Goal: Task Accomplishment & Management: Complete application form

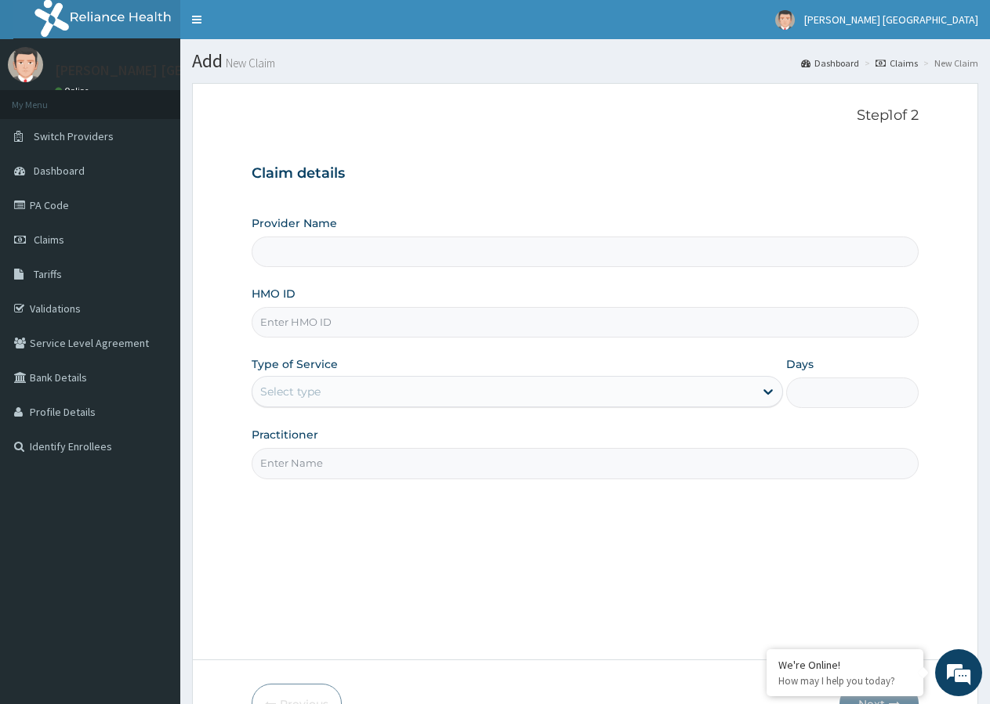
click at [288, 258] on input "Provider Name" at bounding box center [585, 252] width 667 height 31
click at [314, 251] on input "Provider Name" at bounding box center [585, 252] width 667 height 31
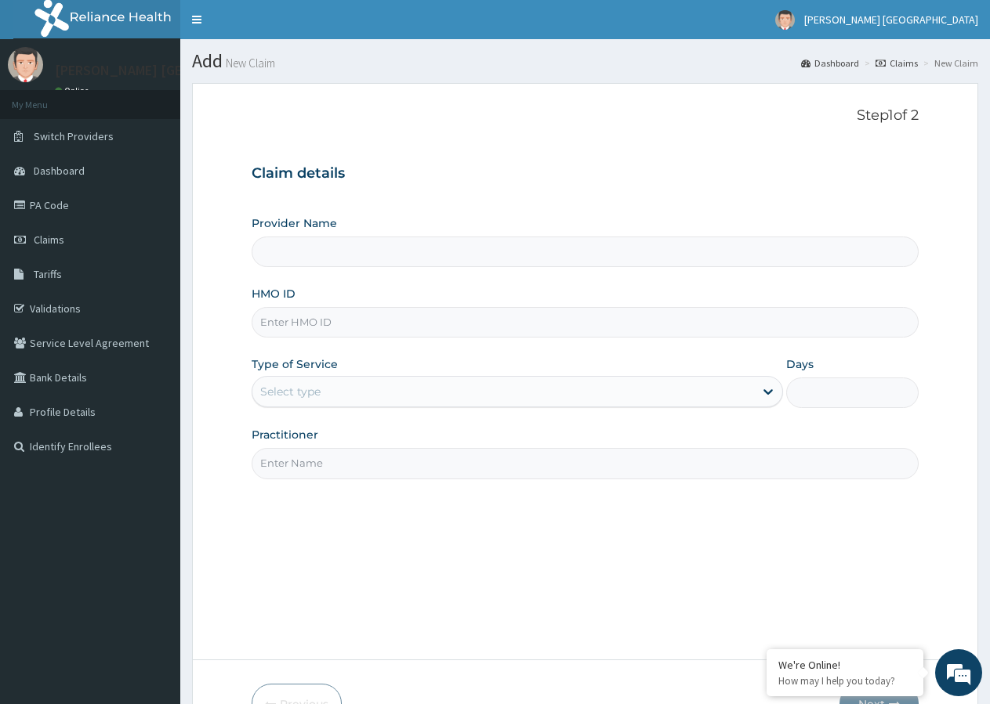
click at [315, 251] on input "Provider Name" at bounding box center [585, 252] width 667 height 31
click at [257, 259] on input "Provider Name" at bounding box center [585, 252] width 667 height 31
drag, startPoint x: 161, startPoint y: 490, endPoint x: 209, endPoint y: 509, distance: 52.4
click at [201, 509] on div "R EL Toggle navigation DE-ROCA MISSION HOSPITAL DE-ROCA MISSION HOSPITAL - dero…" at bounding box center [495, 400] width 990 height 801
click at [285, 282] on div "Provider Name HMO ID Type of Service Select type Days Practitioner" at bounding box center [585, 346] width 667 height 263
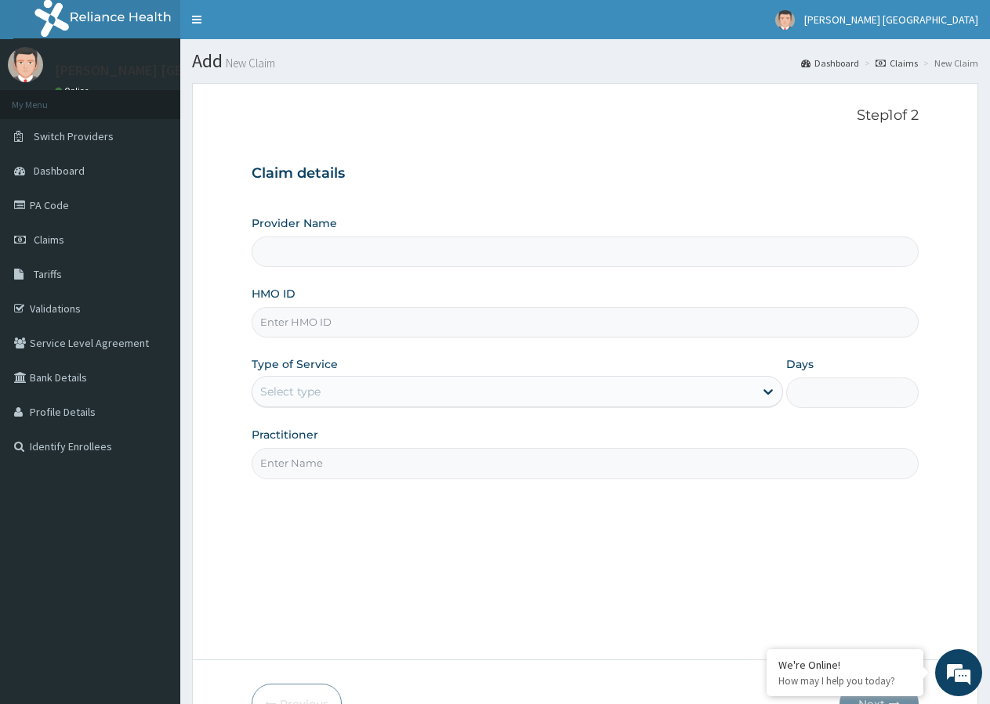
click at [291, 264] on input "Provider Name" at bounding box center [585, 252] width 667 height 31
click at [295, 251] on input "Provider Name" at bounding box center [585, 252] width 667 height 31
click at [357, 320] on input "HMO ID" at bounding box center [585, 322] width 667 height 31
click at [301, 259] on input "Provider Name" at bounding box center [585, 252] width 667 height 31
click at [82, 241] on link "Claims" at bounding box center [90, 240] width 180 height 34
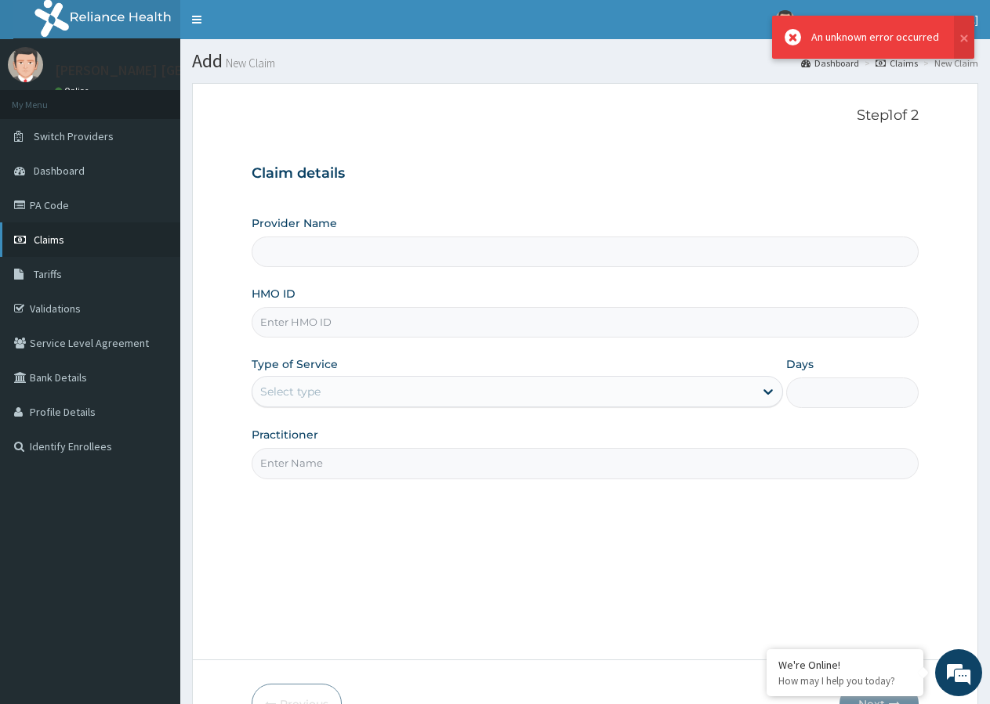
click at [82, 241] on link "Claims" at bounding box center [90, 240] width 180 height 34
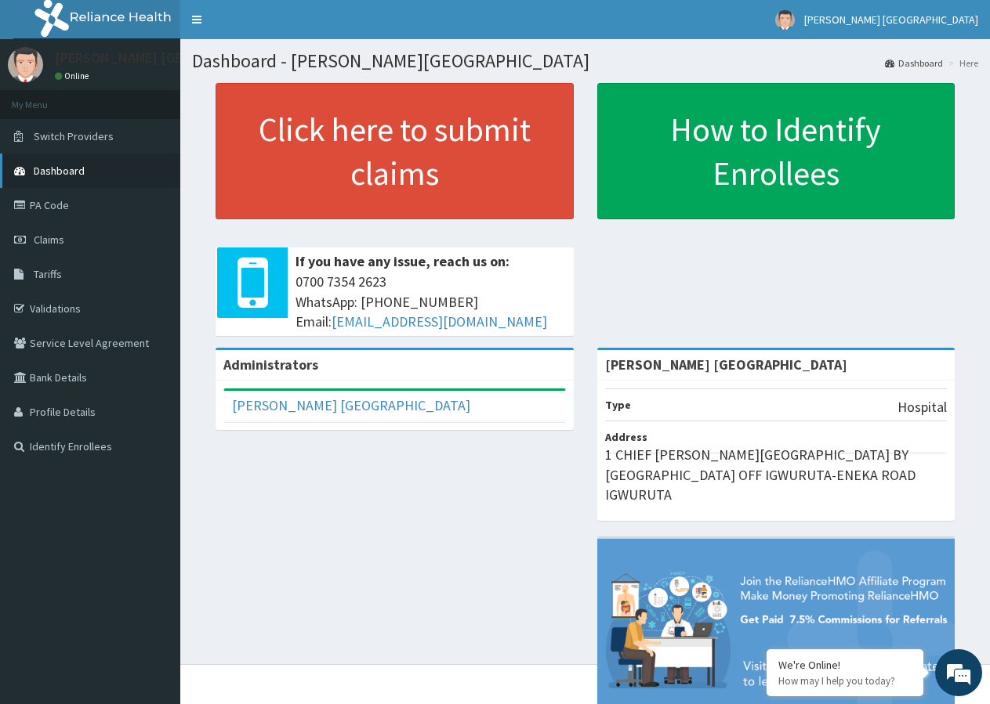
click at [114, 176] on link "Dashboard" at bounding box center [90, 171] width 180 height 34
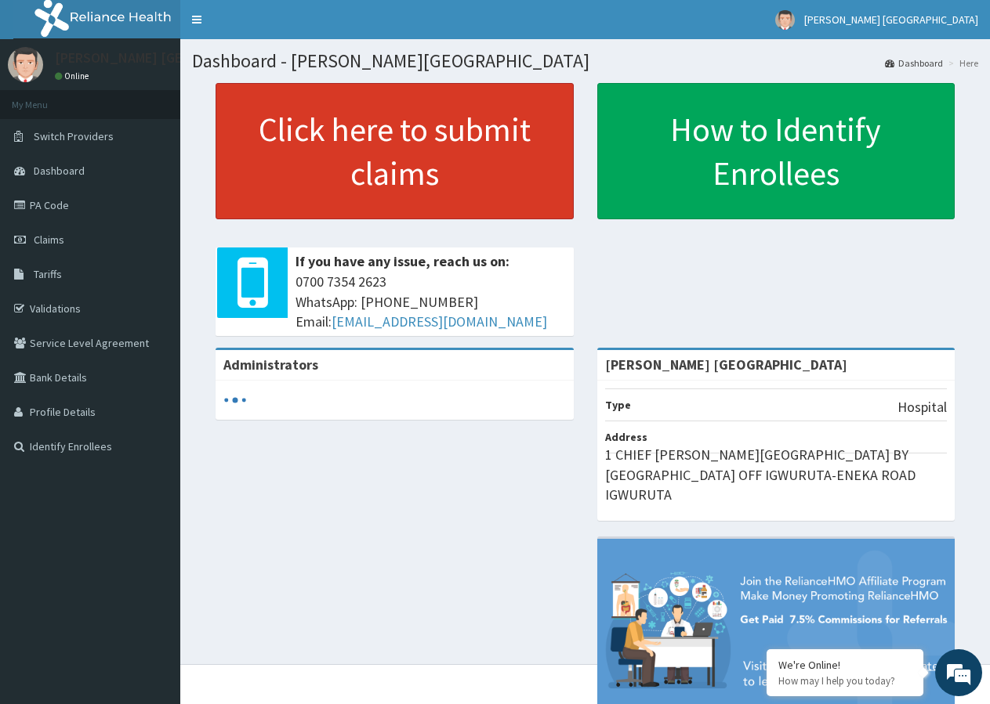
click at [394, 191] on link "Click here to submit claims" at bounding box center [394, 151] width 358 height 136
click at [420, 200] on link "Click here to submit claims" at bounding box center [394, 151] width 358 height 136
click at [415, 197] on link "Click here to submit claims" at bounding box center [394, 151] width 358 height 136
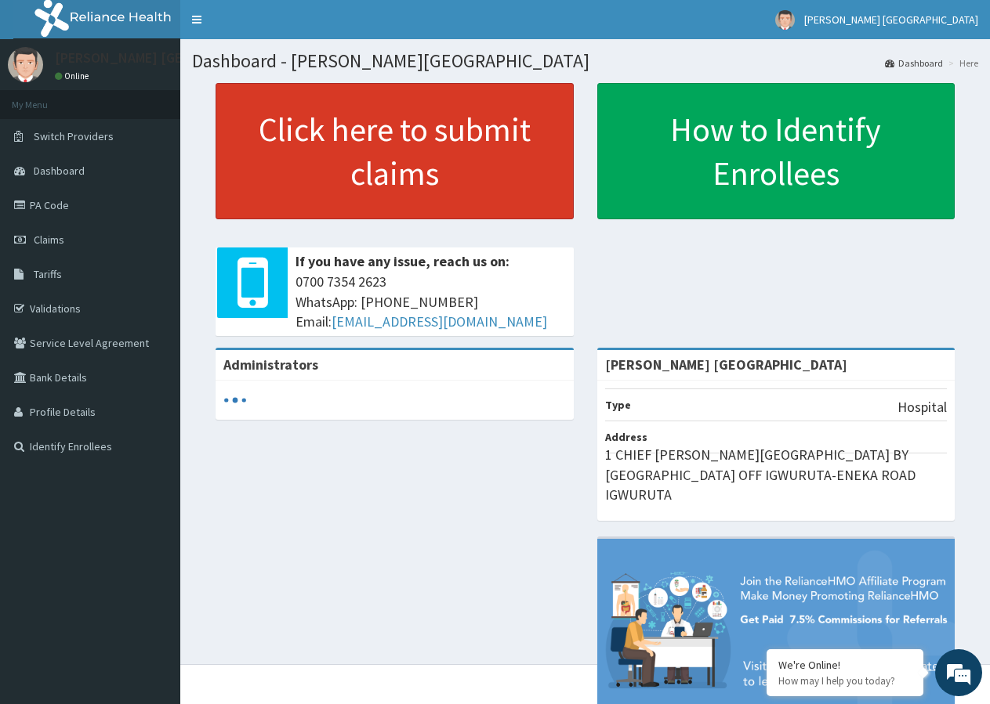
click at [415, 197] on link "Click here to submit claims" at bounding box center [394, 151] width 358 height 136
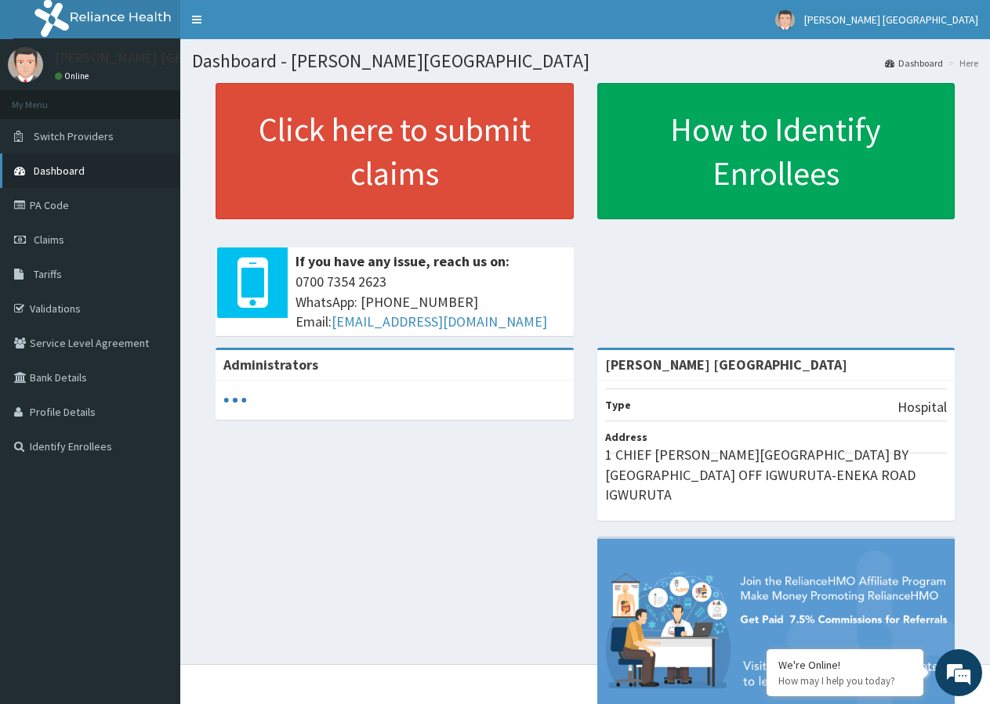
click at [82, 172] on span "Dashboard" at bounding box center [59, 171] width 51 height 14
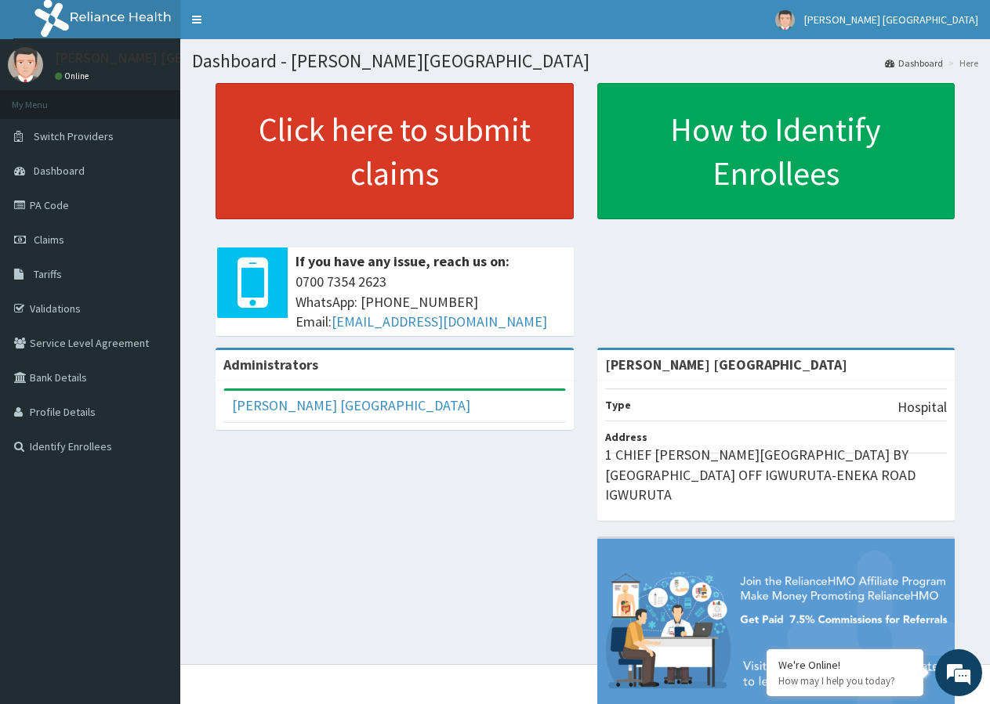
click at [315, 168] on link "Click here to submit claims" at bounding box center [394, 151] width 358 height 136
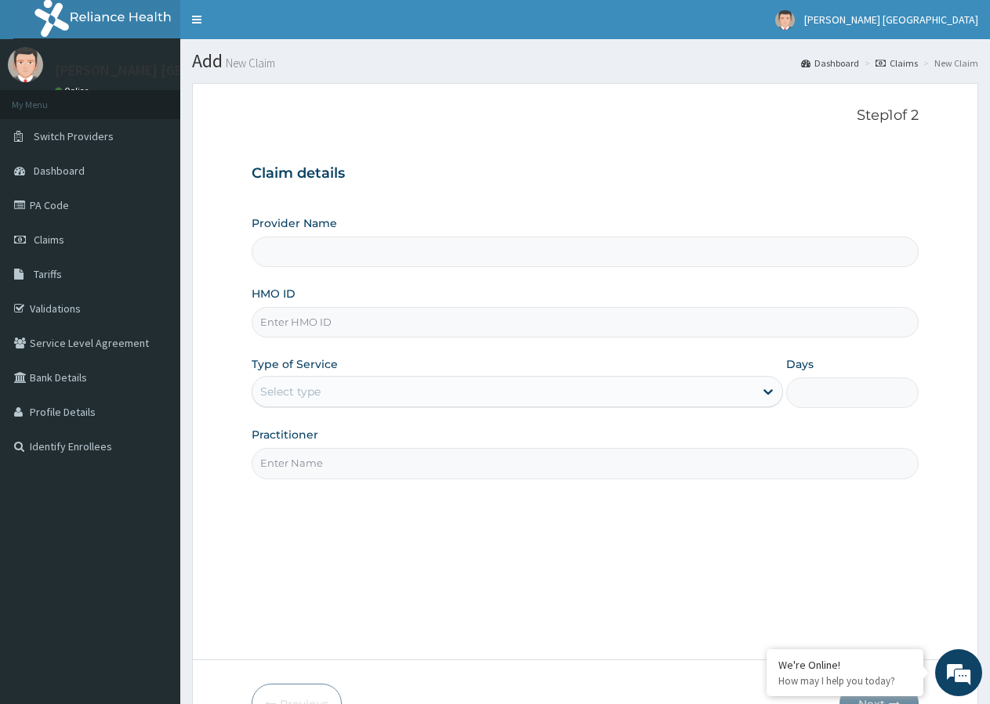
type input "[PERSON_NAME] [GEOGRAPHIC_DATA]"
click at [333, 332] on input "HMO ID" at bounding box center [585, 322] width 667 height 31
type input "GSE/10026/A"
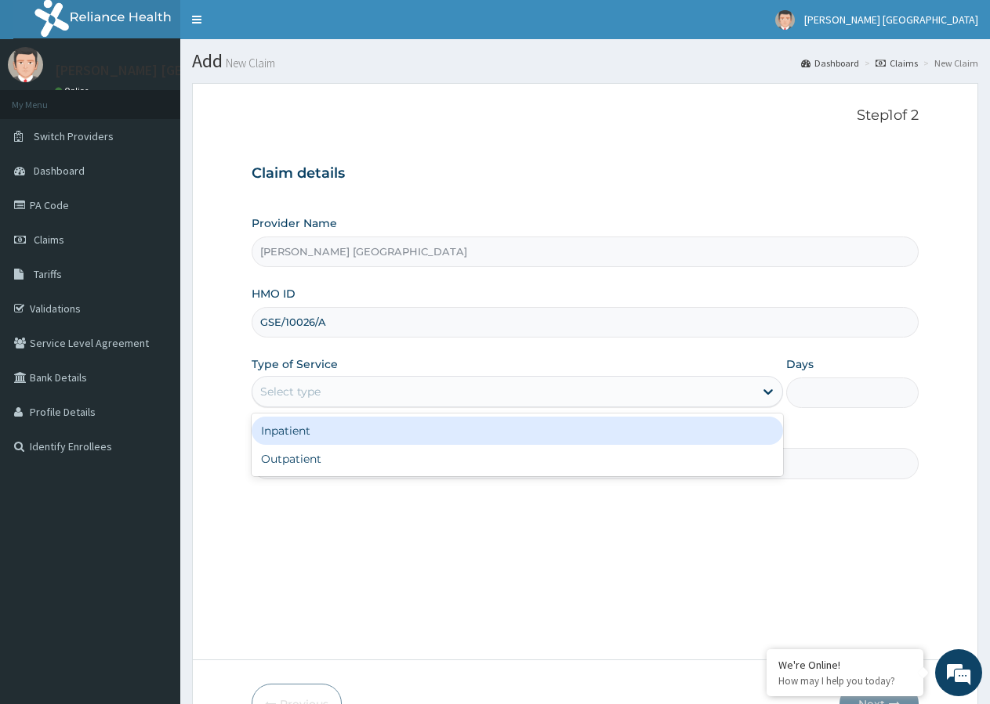
click at [278, 395] on div "Select type" at bounding box center [290, 392] width 60 height 16
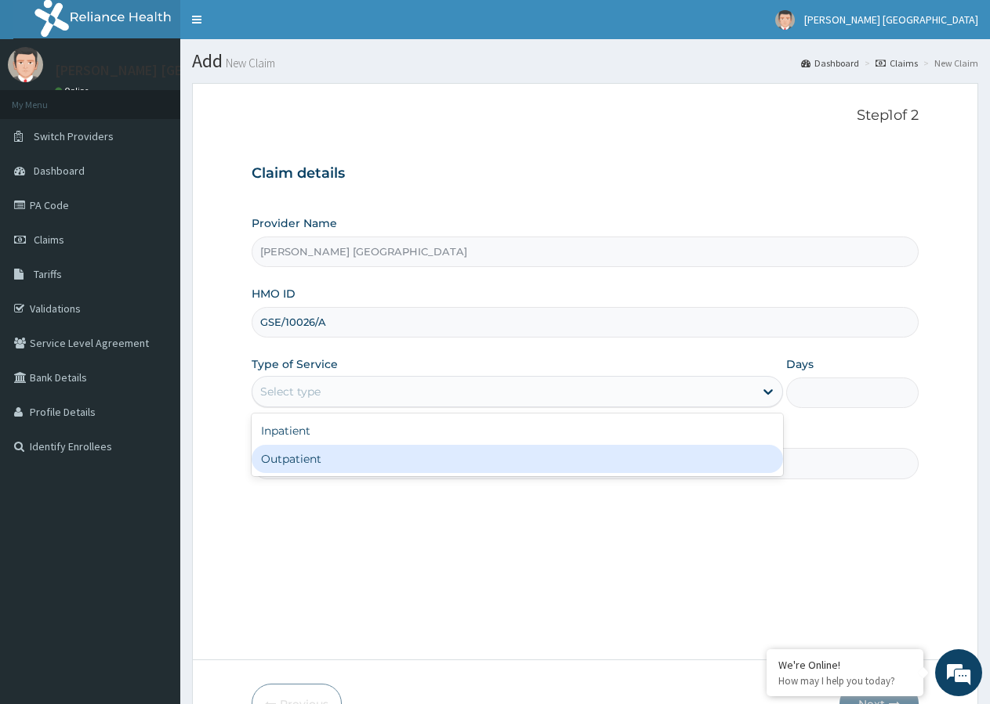
click at [283, 456] on div "Outpatient" at bounding box center [517, 459] width 530 height 28
type input "1"
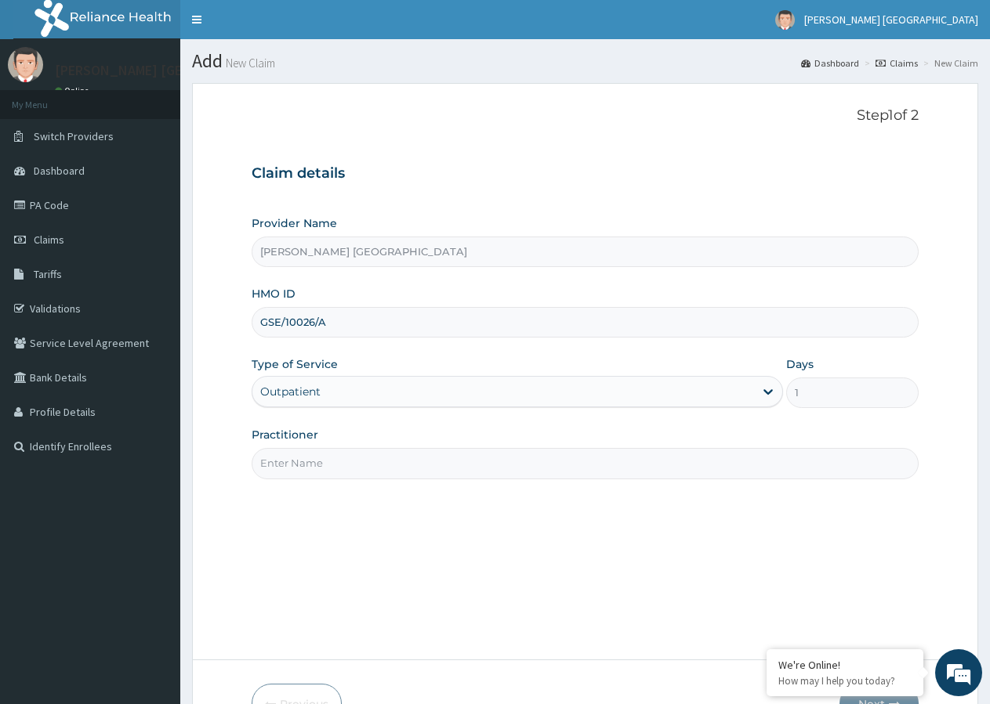
click at [279, 472] on input "Practitioner" at bounding box center [585, 463] width 667 height 31
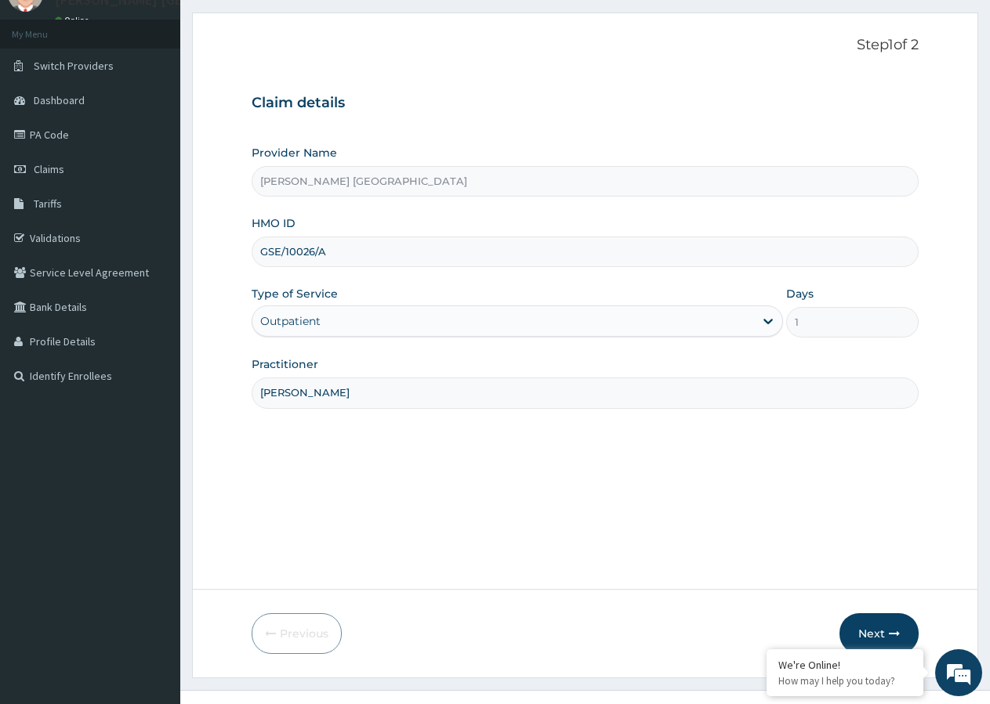
scroll to position [96, 0]
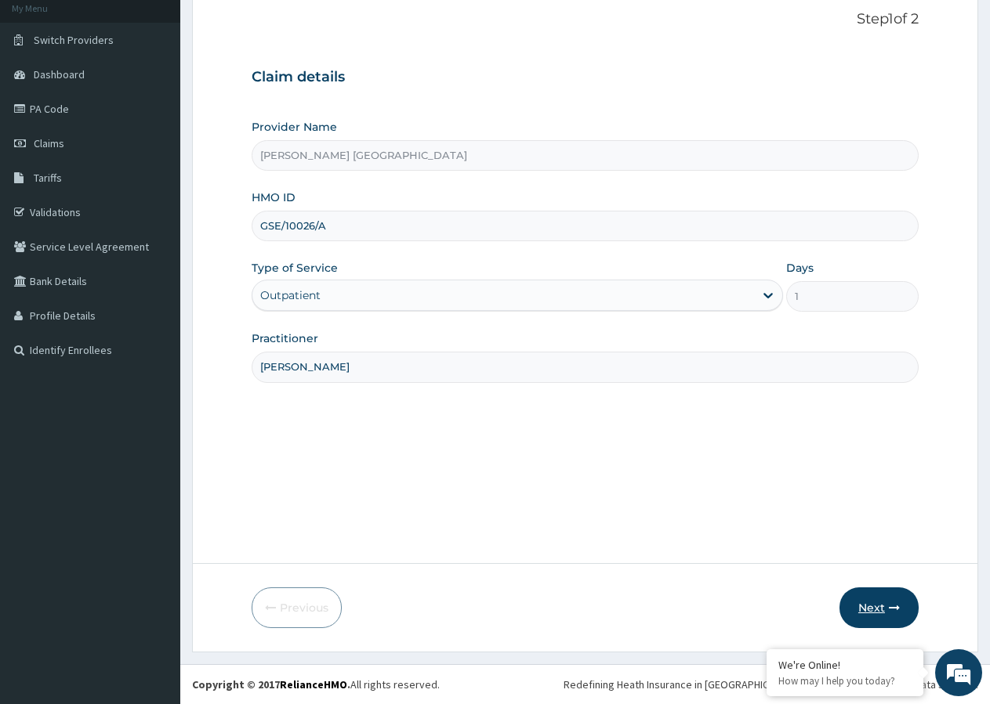
type input "[PERSON_NAME]"
click at [871, 609] on button "Next" at bounding box center [878, 608] width 79 height 41
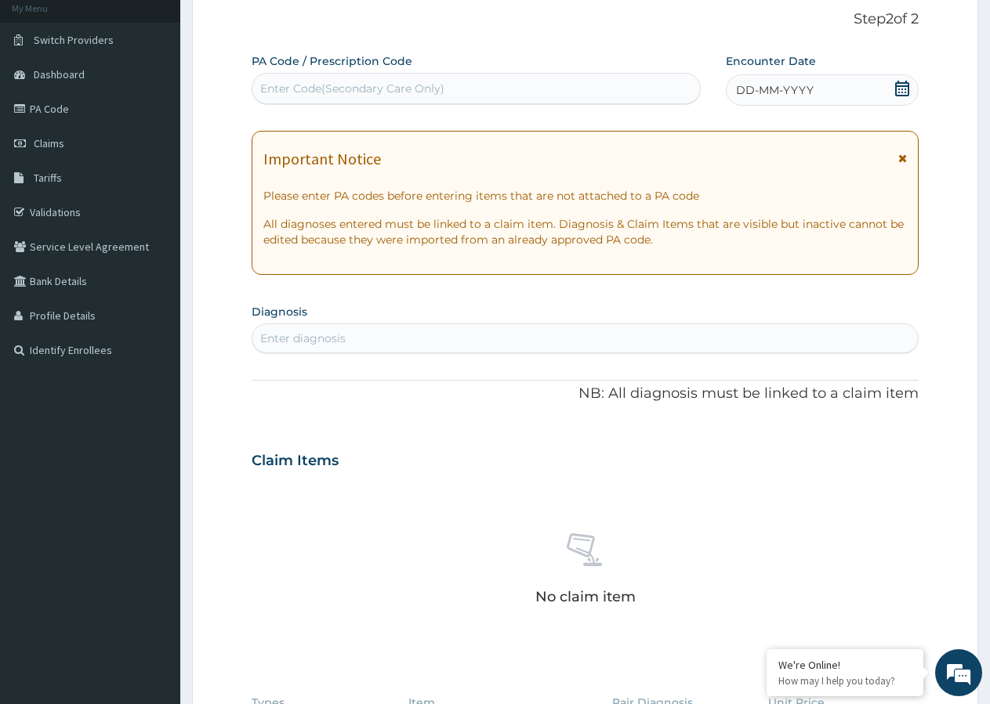
click at [813, 92] on div "DD-MM-YYYY" at bounding box center [822, 89] width 193 height 31
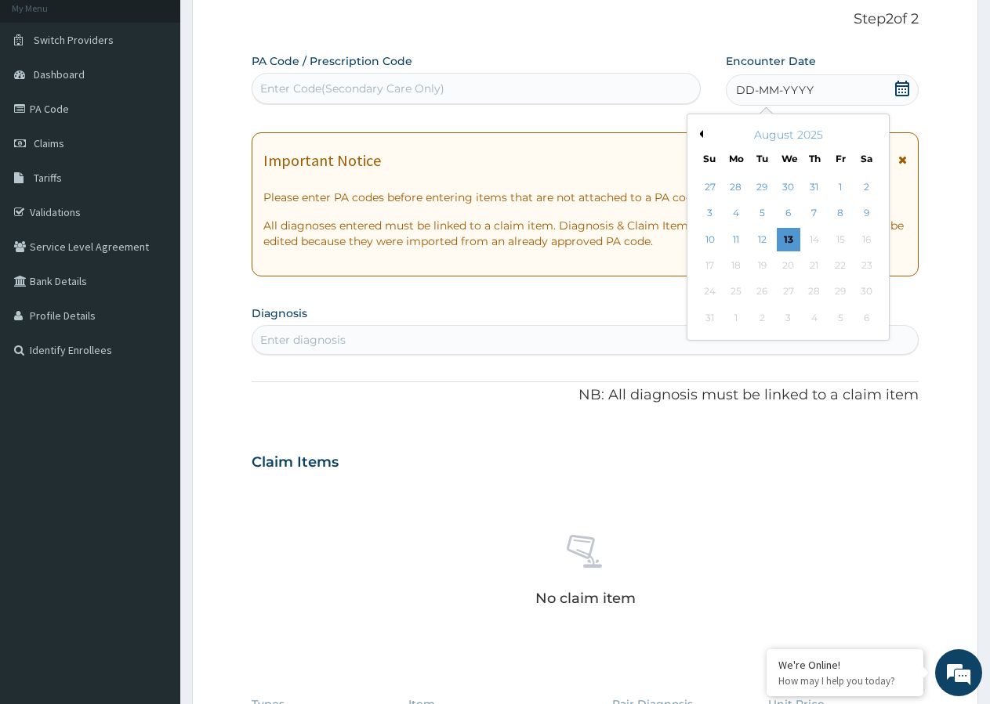
click at [441, 142] on div "Important Notice Please enter PA codes before entering items that are not attac…" at bounding box center [585, 204] width 667 height 144
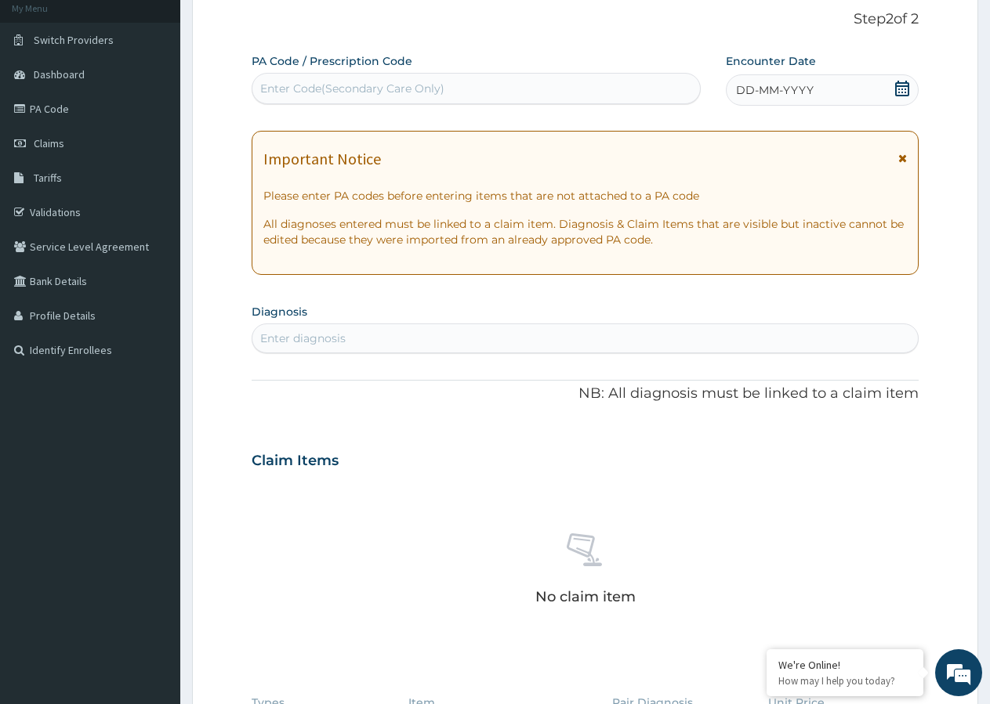
click at [451, 118] on div "PA Code / Prescription Code Enter Code(Secondary Care Only) Encounter Date DD-M…" at bounding box center [585, 458] width 667 height 811
click at [465, 149] on div "Important Notice Please enter PA codes before entering items that are not attac…" at bounding box center [585, 203] width 667 height 144
click at [255, 217] on div "Important Notice Please enter PA codes before entering items that are not attac…" at bounding box center [585, 203] width 667 height 144
click at [904, 157] on icon at bounding box center [902, 158] width 9 height 11
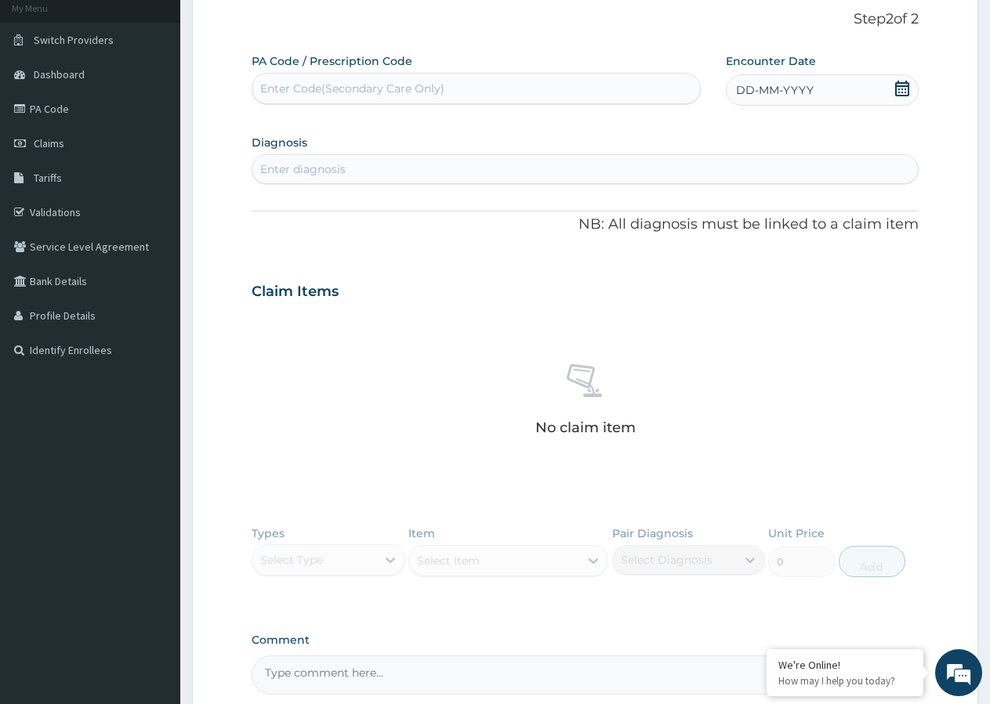
click at [791, 88] on span "DD-MM-YYYY" at bounding box center [775, 90] width 78 height 16
click at [762, 237] on div "12" at bounding box center [763, 240] width 24 height 24
click at [285, 174] on div "Enter diagnosis" at bounding box center [302, 169] width 85 height 16
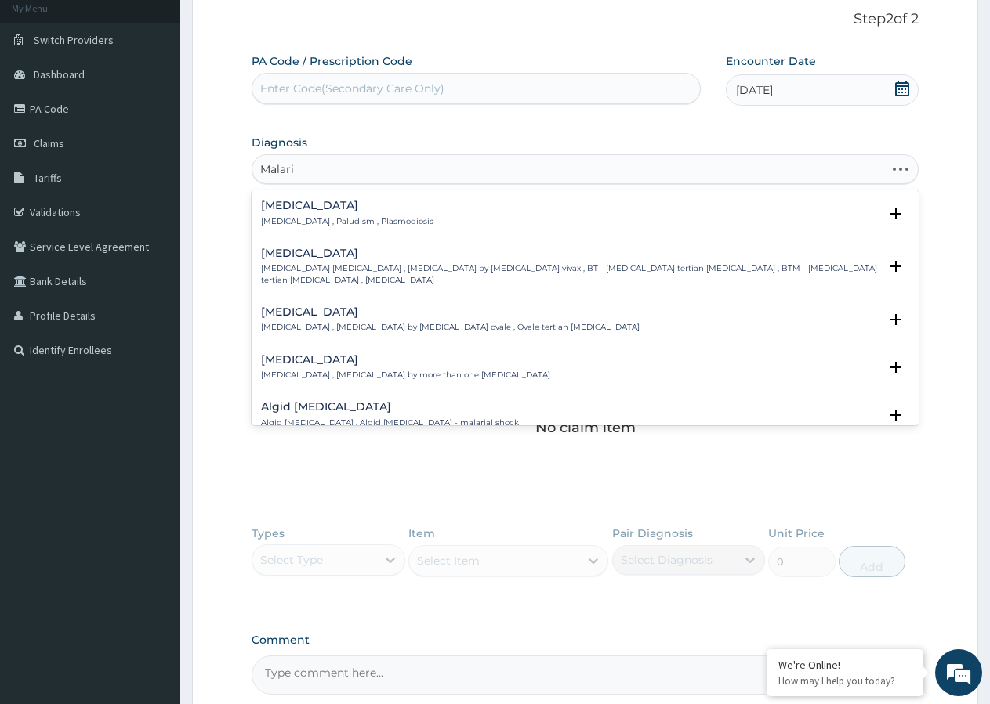
type input "Malaria"
click at [324, 223] on p "Malaria , Paludism , Plasmodiosis" at bounding box center [347, 221] width 172 height 11
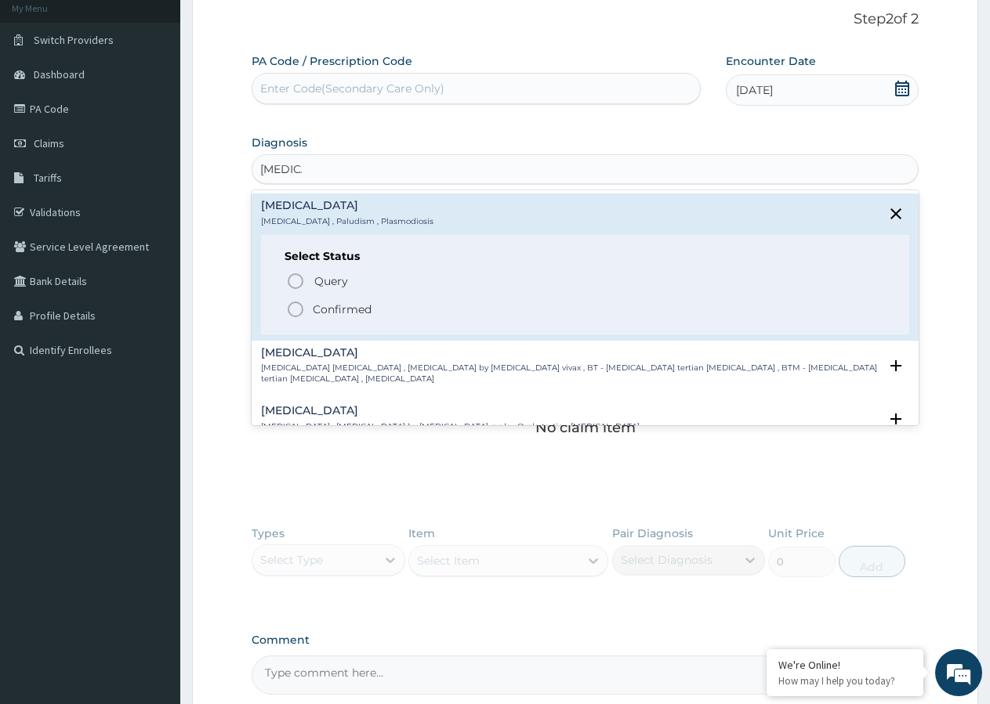
click at [294, 310] on icon "status option filled" at bounding box center [295, 309] width 19 height 19
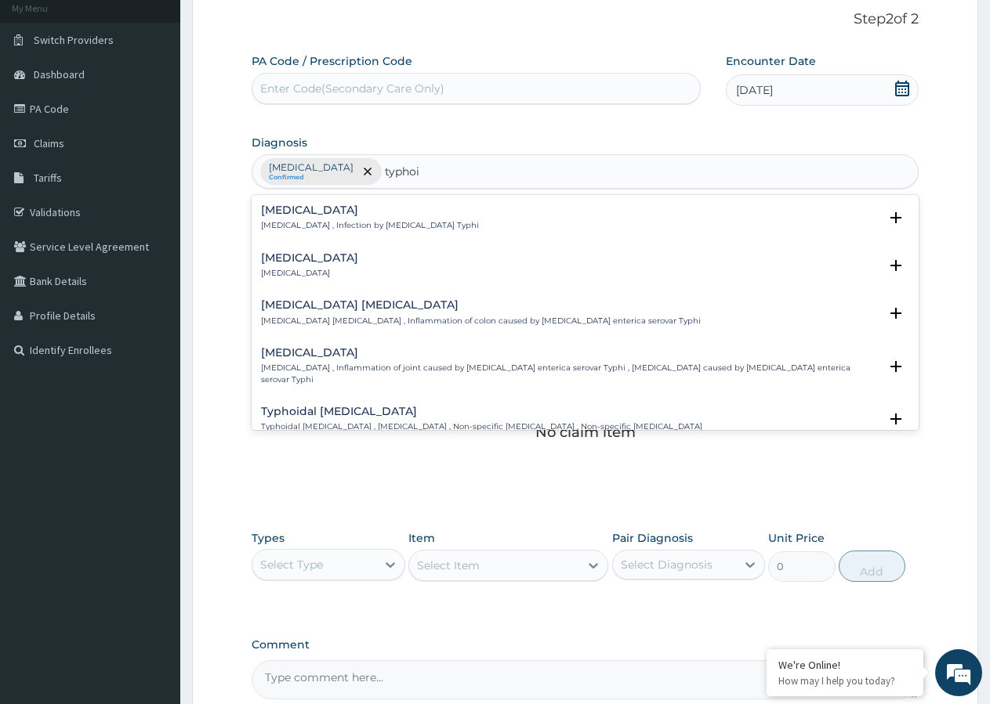
type input "typhoid"
click at [311, 219] on div "Typhoid fever Typhoid fever , Infection by Salmonella Typhi" at bounding box center [370, 218] width 218 height 27
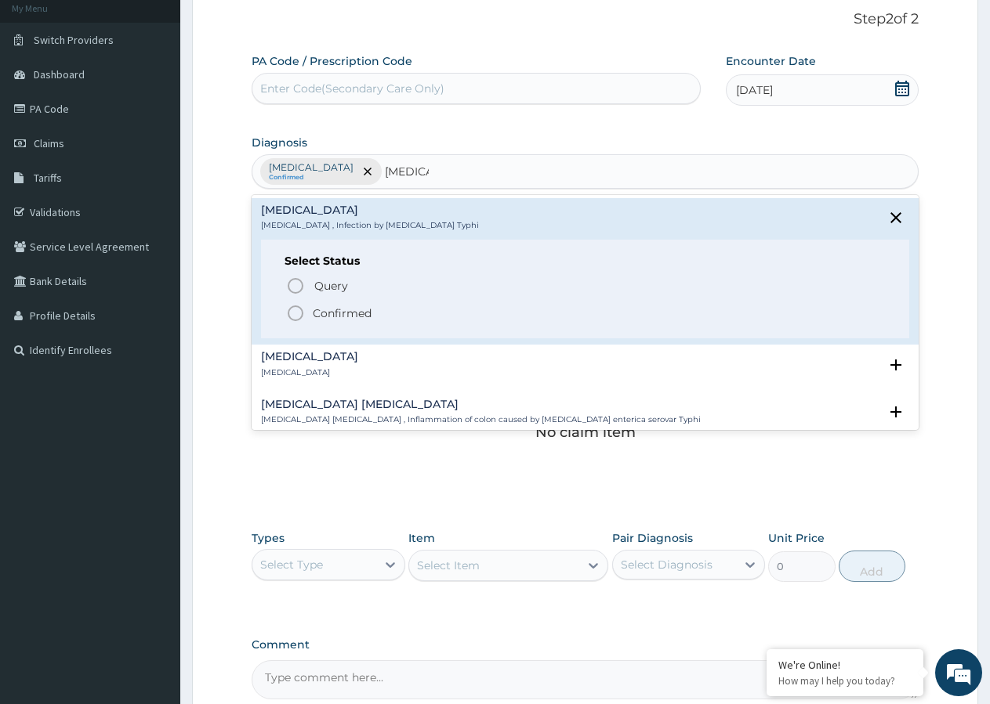
click at [299, 312] on icon "status option filled" at bounding box center [295, 313] width 19 height 19
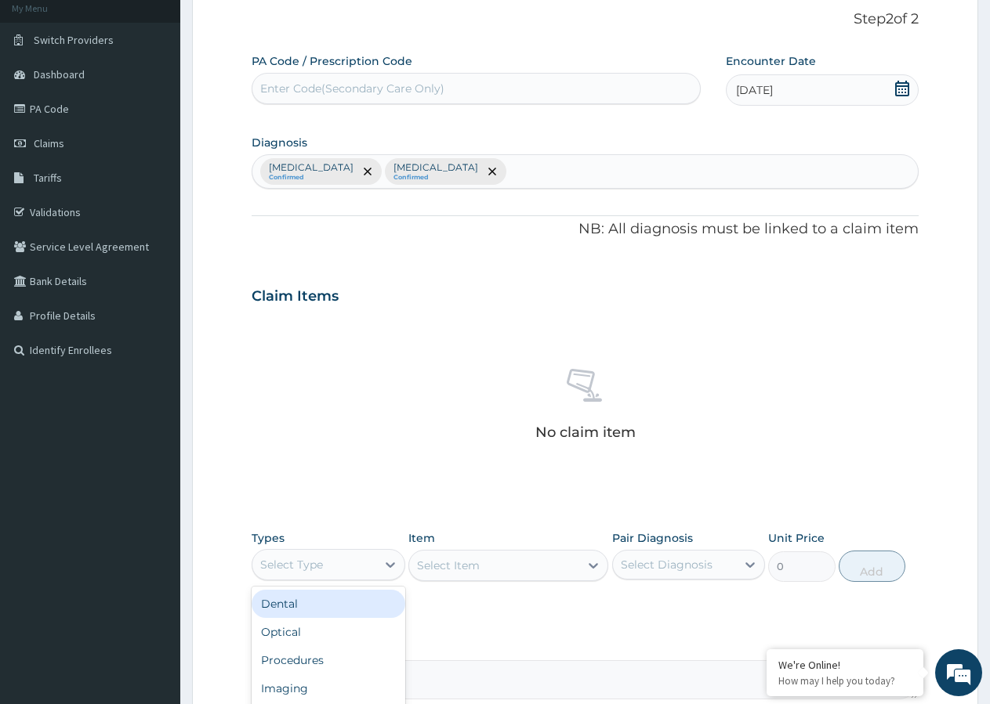
click at [366, 570] on div "Select Type" at bounding box center [314, 564] width 124 height 25
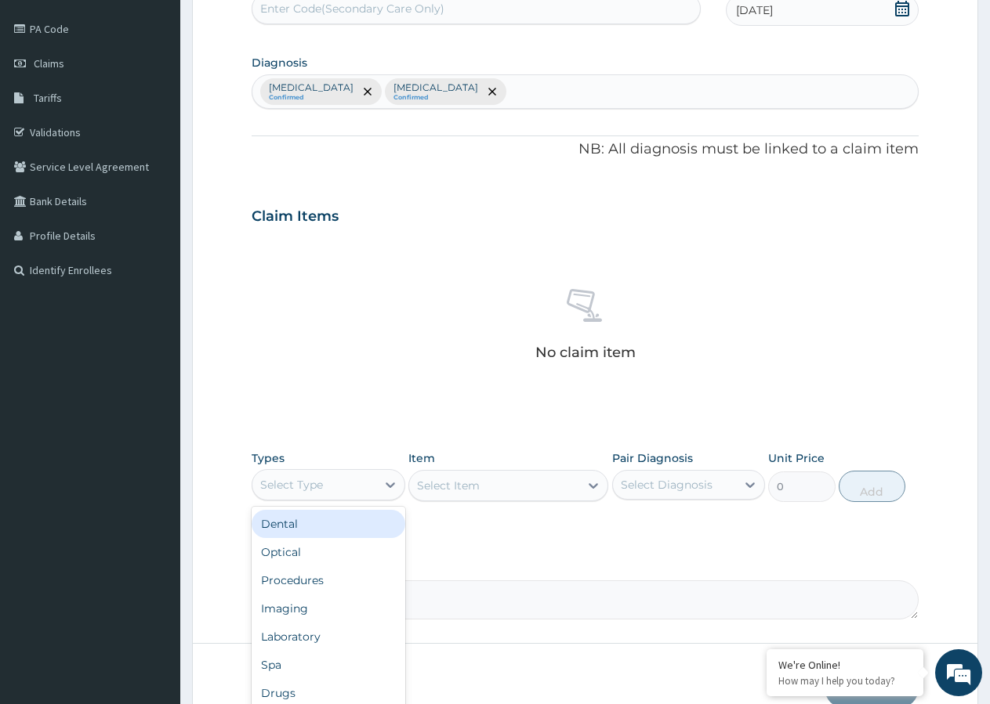
click at [510, 487] on div "Select Item" at bounding box center [508, 485] width 200 height 31
click at [355, 484] on div "Select Type" at bounding box center [314, 484] width 124 height 25
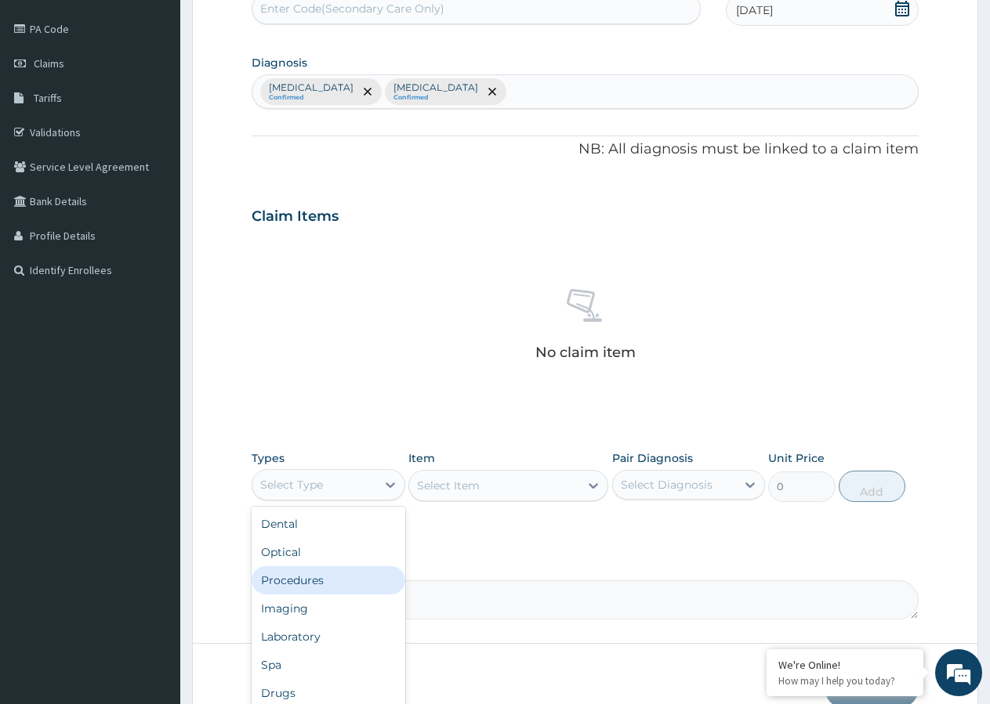
click at [327, 585] on div "Procedures" at bounding box center [329, 581] width 154 height 28
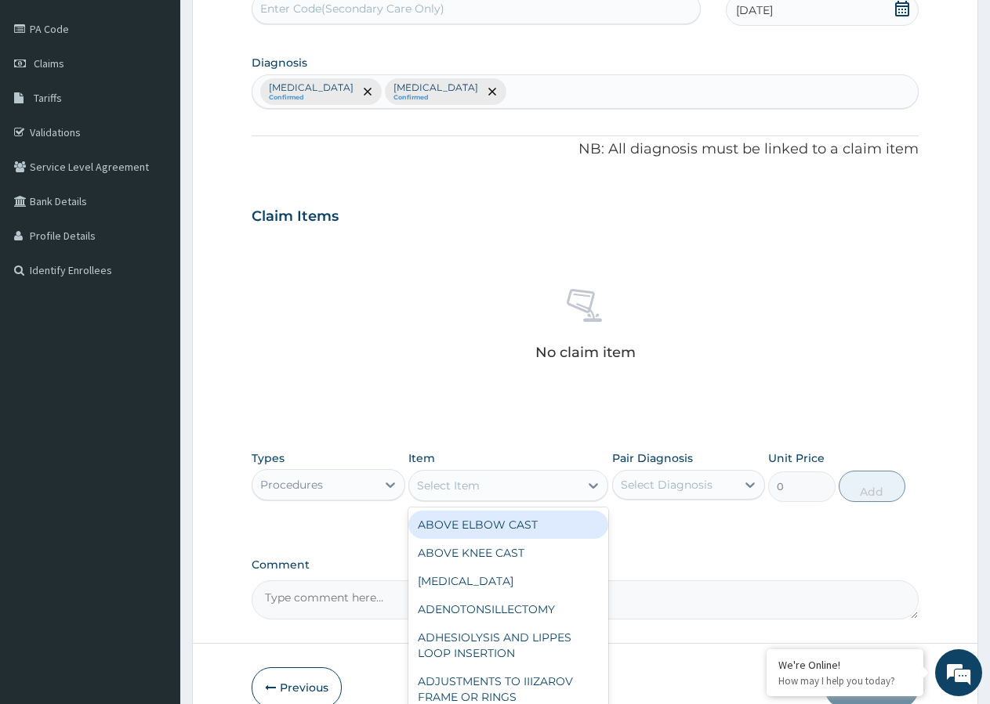
click at [494, 489] on div "Select Item" at bounding box center [494, 485] width 170 height 25
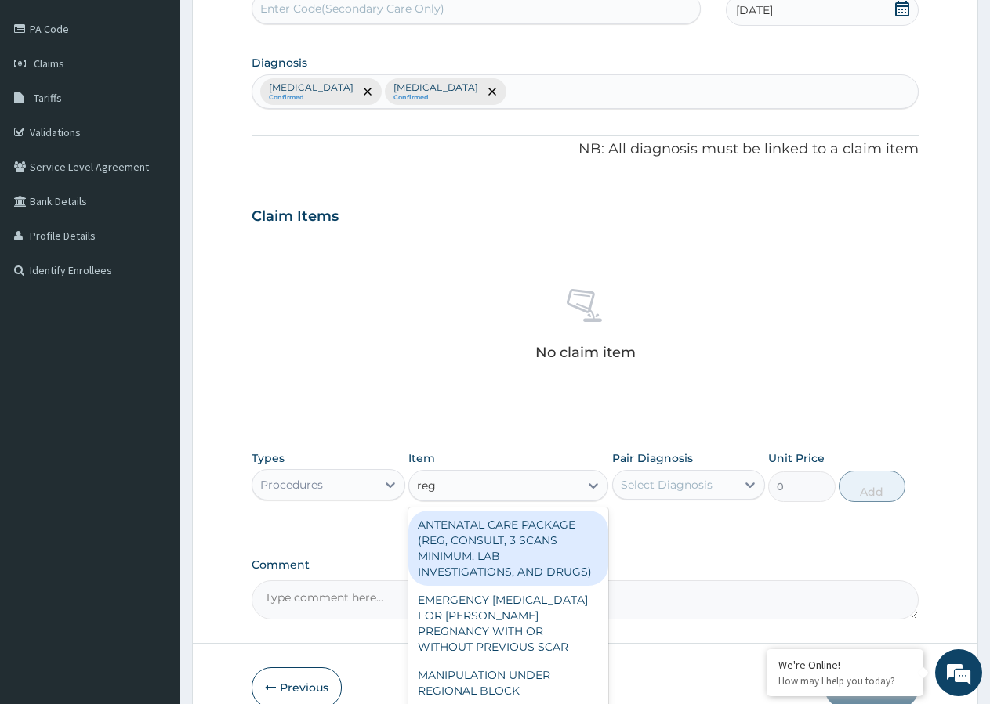
type input "regi"
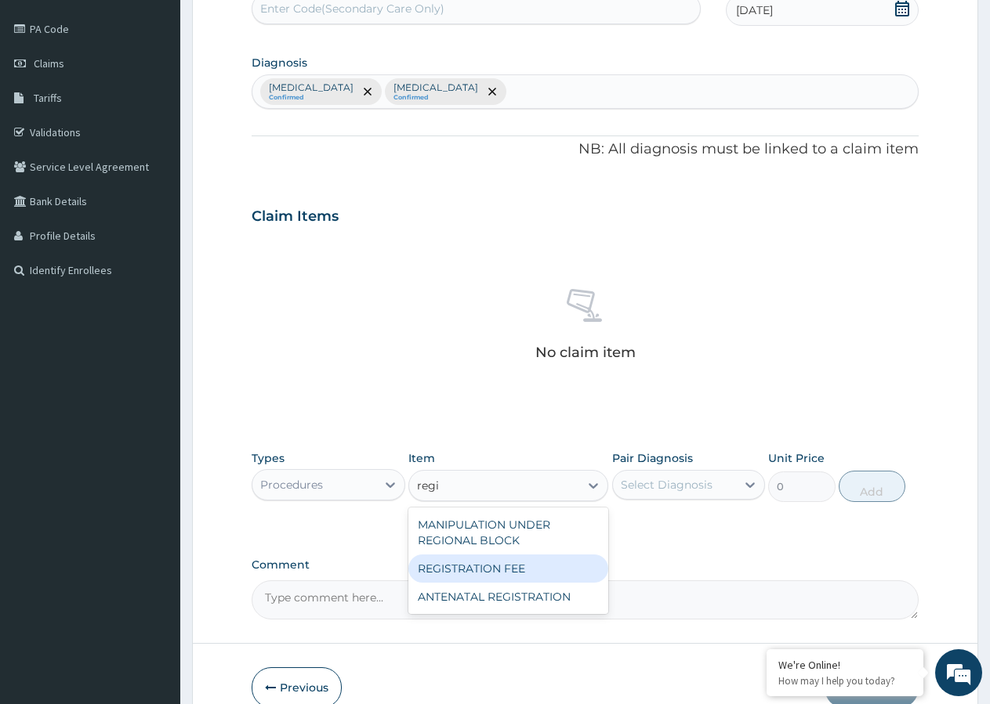
click at [488, 568] on div "REGISTRATION FEE" at bounding box center [508, 569] width 200 height 28
type input "2150"
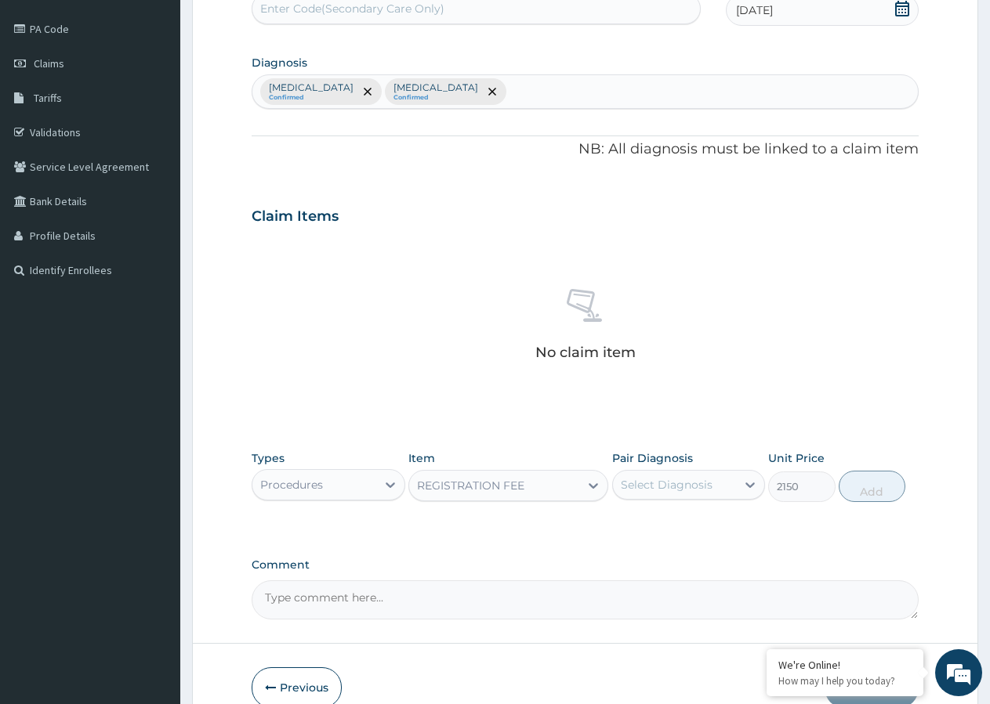
click at [661, 487] on div "Select Diagnosis" at bounding box center [667, 485] width 92 height 16
click at [629, 525] on input "checkbox" at bounding box center [626, 524] width 10 height 10
checkbox input "true"
click at [868, 487] on button "Add" at bounding box center [871, 486] width 67 height 31
type input "0"
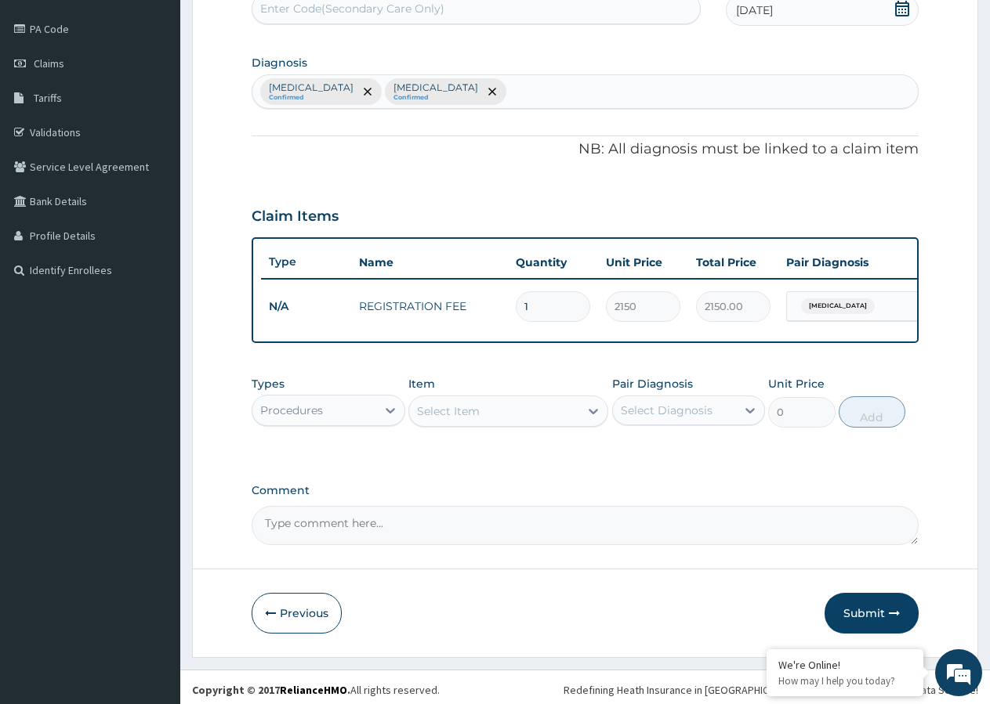
click at [326, 423] on div "Procedures" at bounding box center [314, 410] width 124 height 25
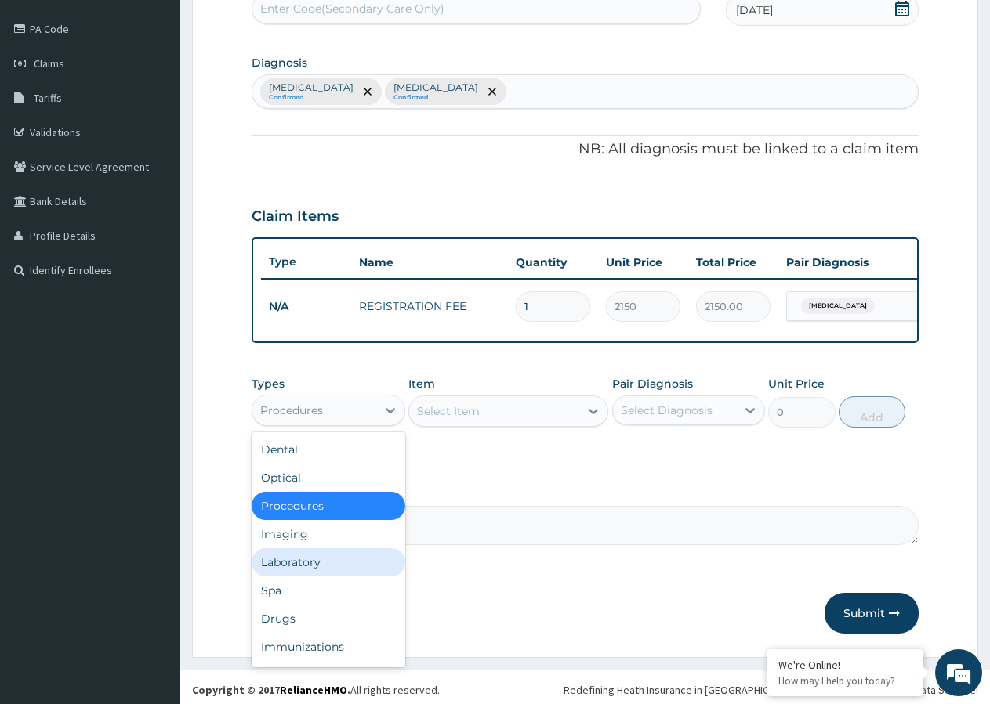
click at [333, 577] on div "Laboratory" at bounding box center [329, 562] width 154 height 28
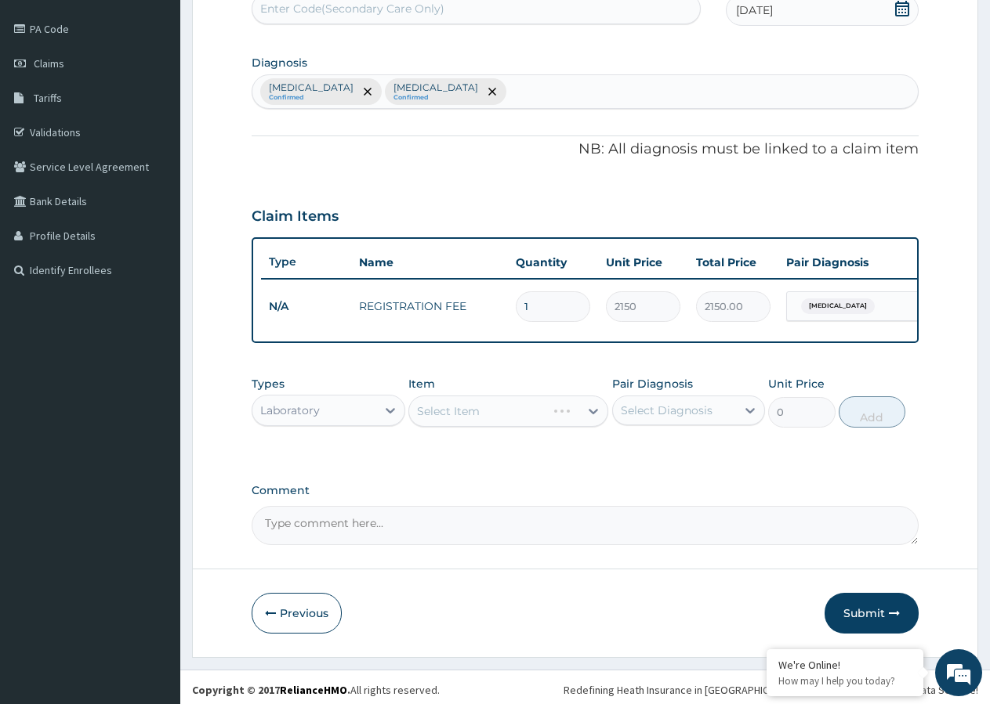
click at [512, 427] on div "Select Item" at bounding box center [508, 411] width 200 height 31
click at [525, 424] on div "Select Item" at bounding box center [508, 411] width 200 height 31
click at [562, 424] on div "Select Item" at bounding box center [494, 411] width 170 height 25
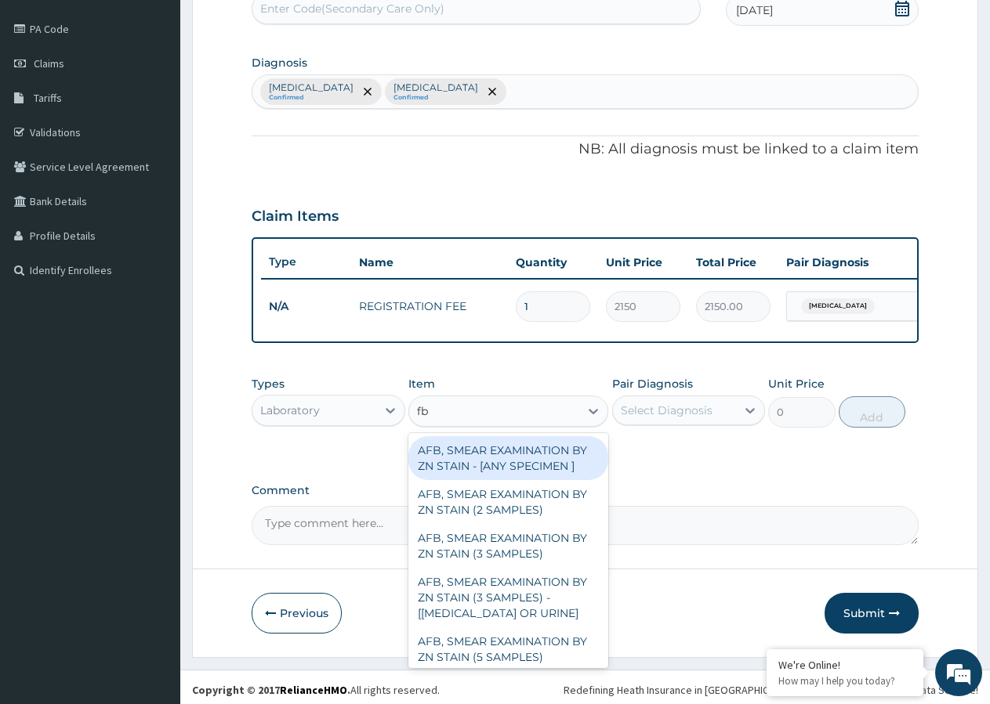
type input "fbc"
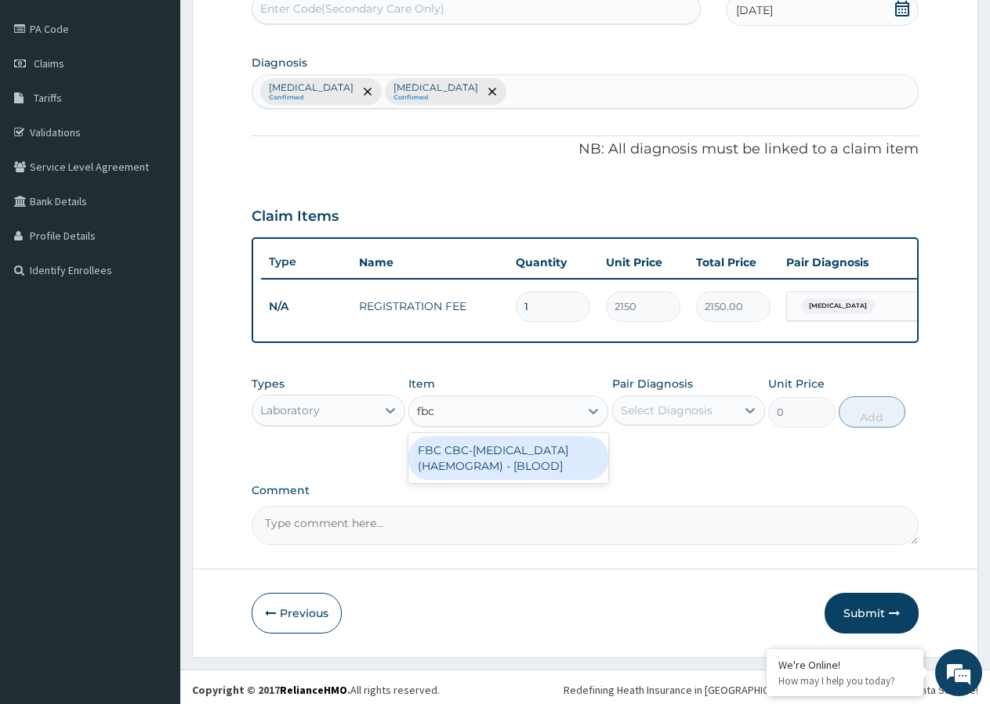
click at [495, 480] on div "FBC CBC-COMPLETE BLOOD COUNT (HAEMOGRAM) - [BLOOD]" at bounding box center [508, 458] width 200 height 44
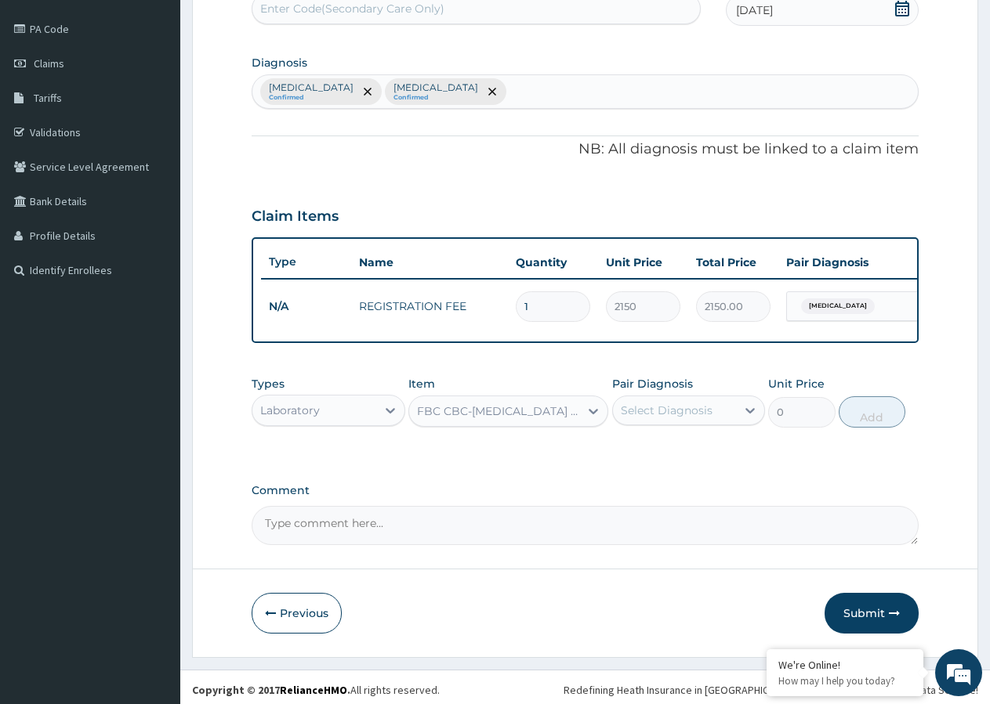
type input "4300"
click at [643, 418] on div "Select Diagnosis" at bounding box center [667, 411] width 92 height 16
click at [624, 487] on input "checkbox" at bounding box center [626, 481] width 10 height 10
checkbox input "true"
click at [856, 423] on button "Add" at bounding box center [871, 411] width 67 height 31
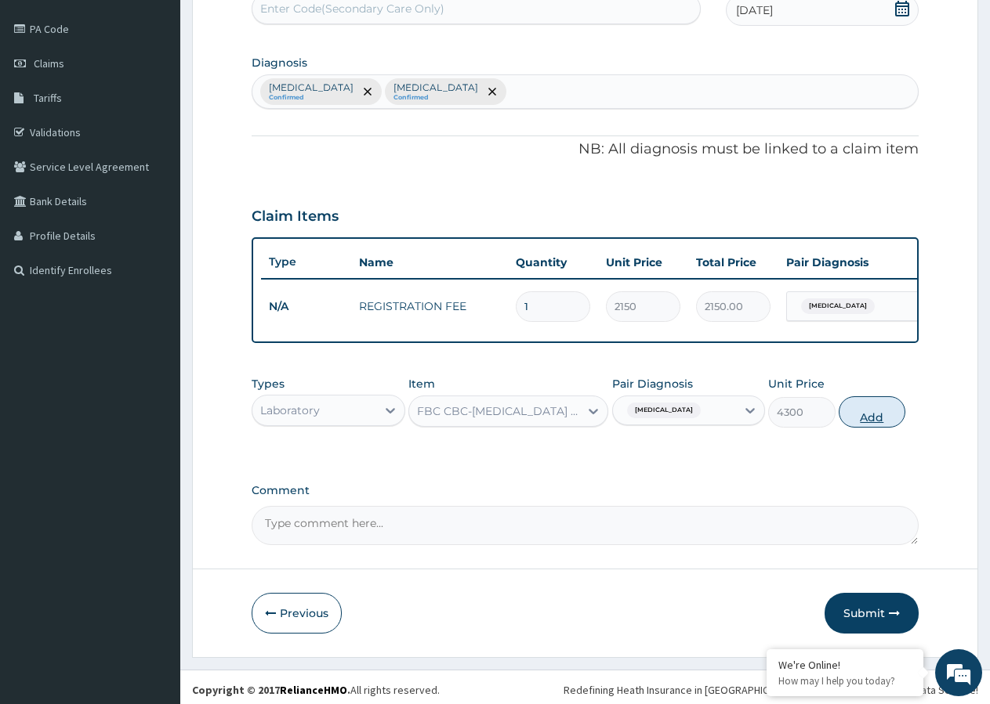
type input "0"
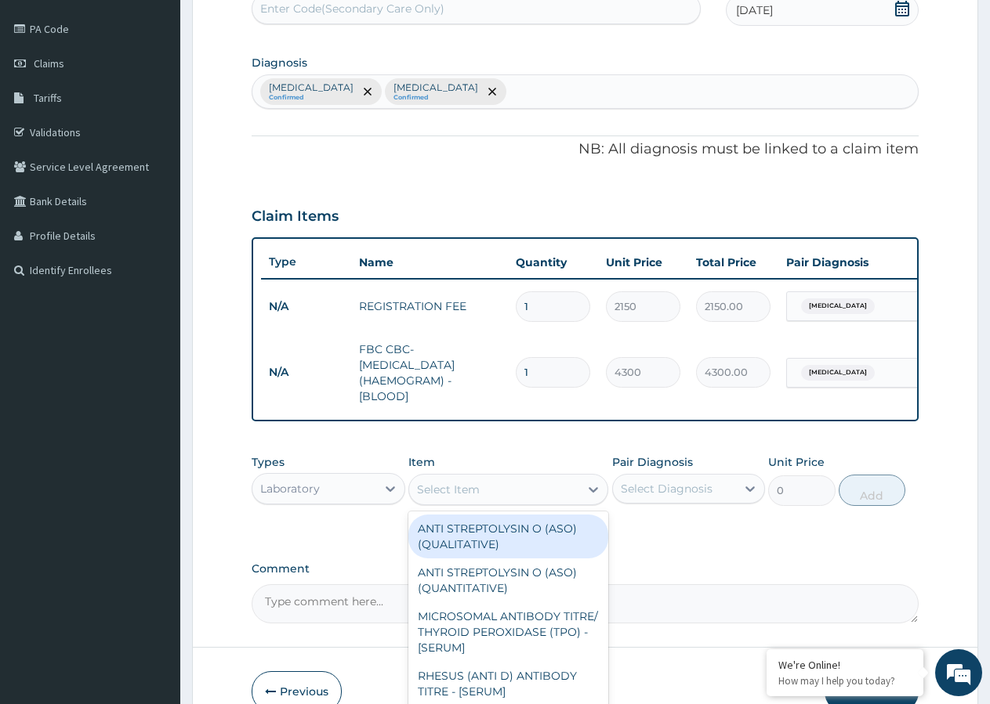
click at [461, 498] on div "Select Item" at bounding box center [448, 490] width 63 height 16
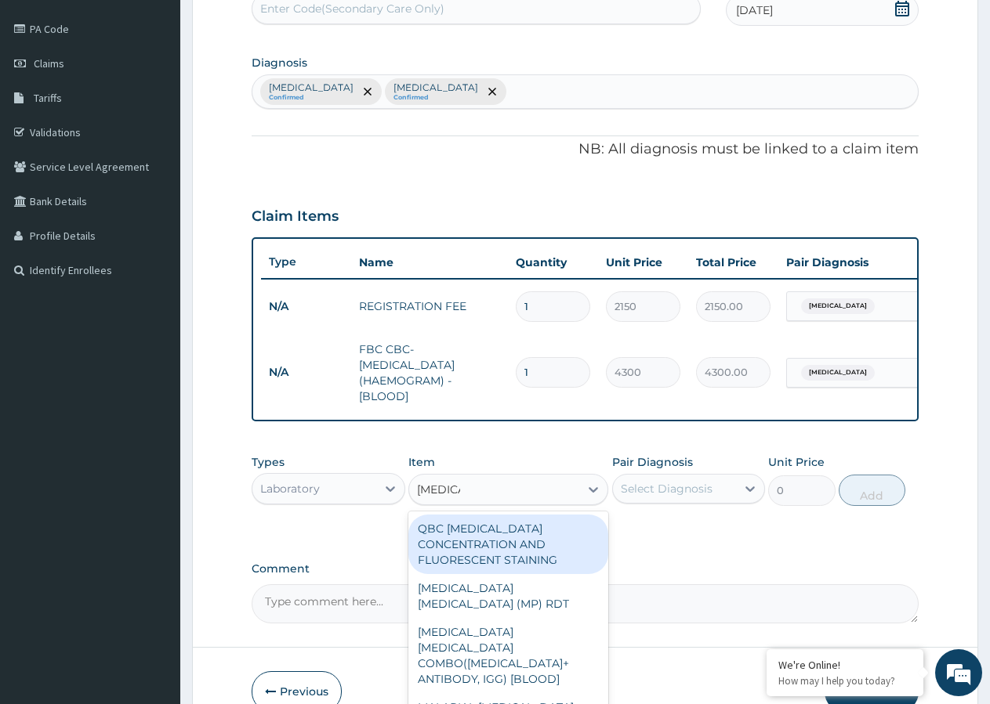
type input "malaria"
click at [638, 497] on div "Select Diagnosis" at bounding box center [667, 489] width 92 height 16
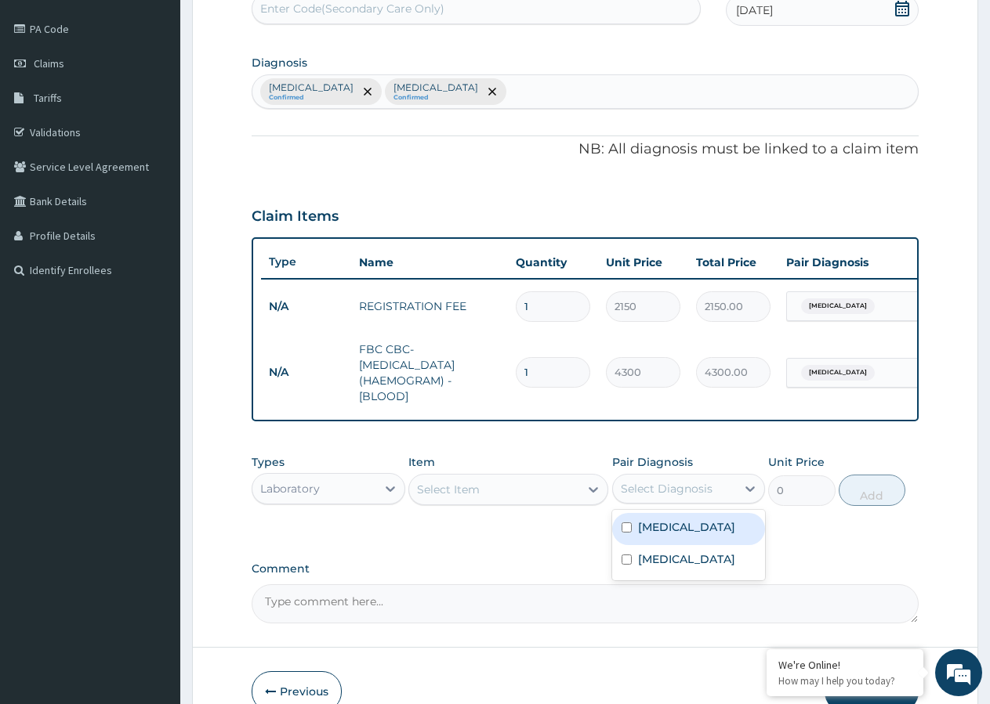
click at [443, 498] on div "Select Item" at bounding box center [448, 490] width 63 height 16
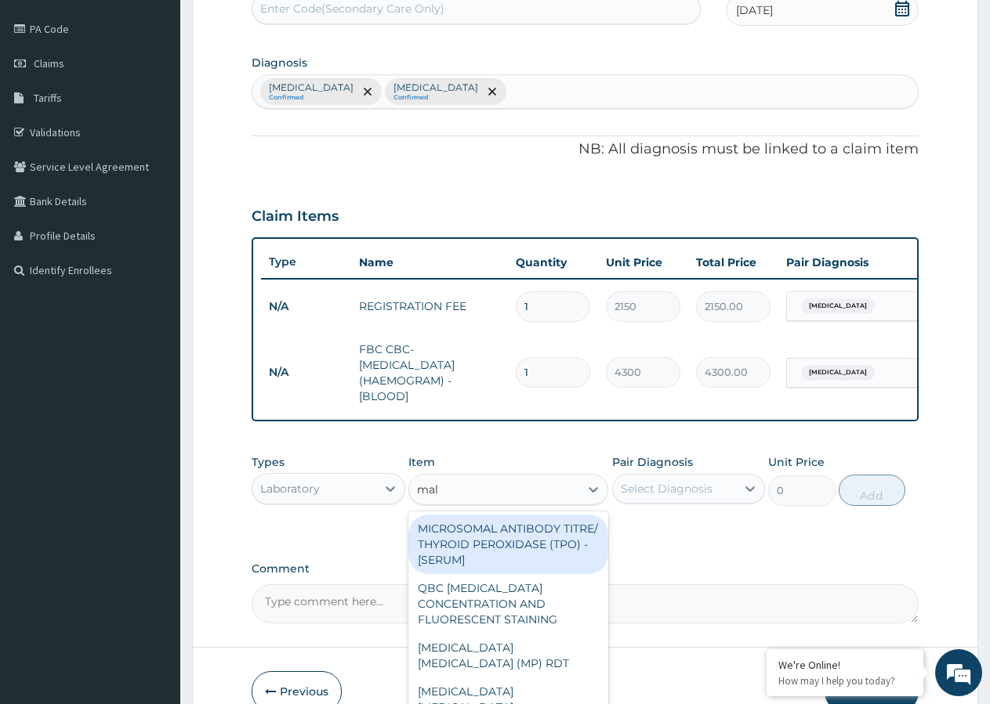
type input "mala"
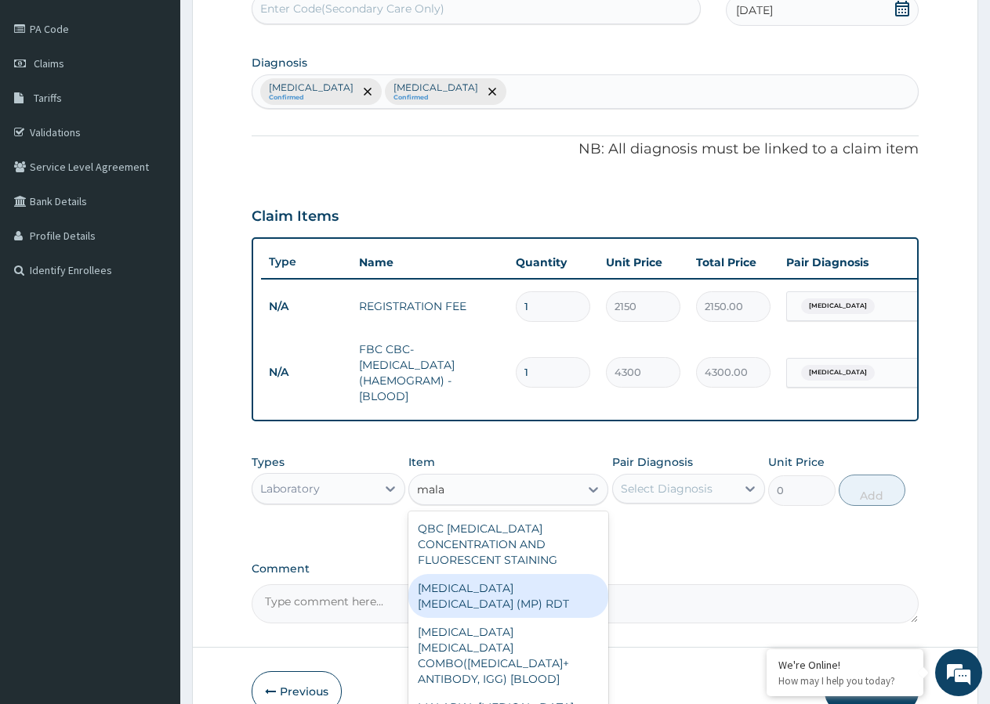
click at [448, 594] on div "MALARIA PARASITE (MP) RDT" at bounding box center [508, 596] width 200 height 44
type input "1612.5"
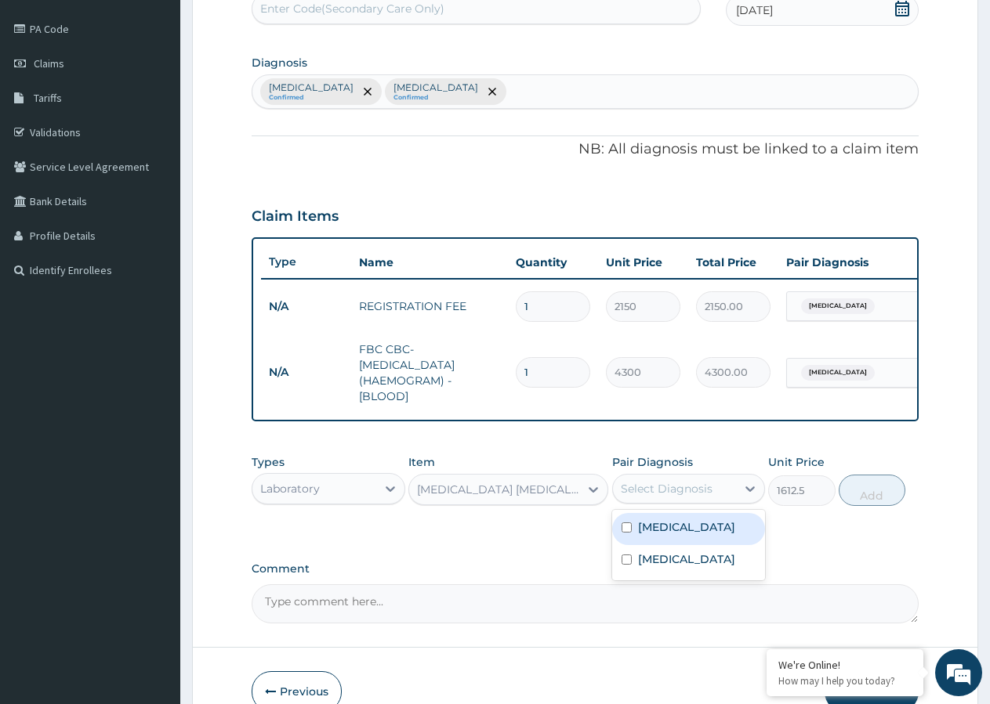
click at [665, 497] on div "Select Diagnosis" at bounding box center [667, 489] width 92 height 16
click at [628, 533] on input "checkbox" at bounding box center [626, 528] width 10 height 10
checkbox input "true"
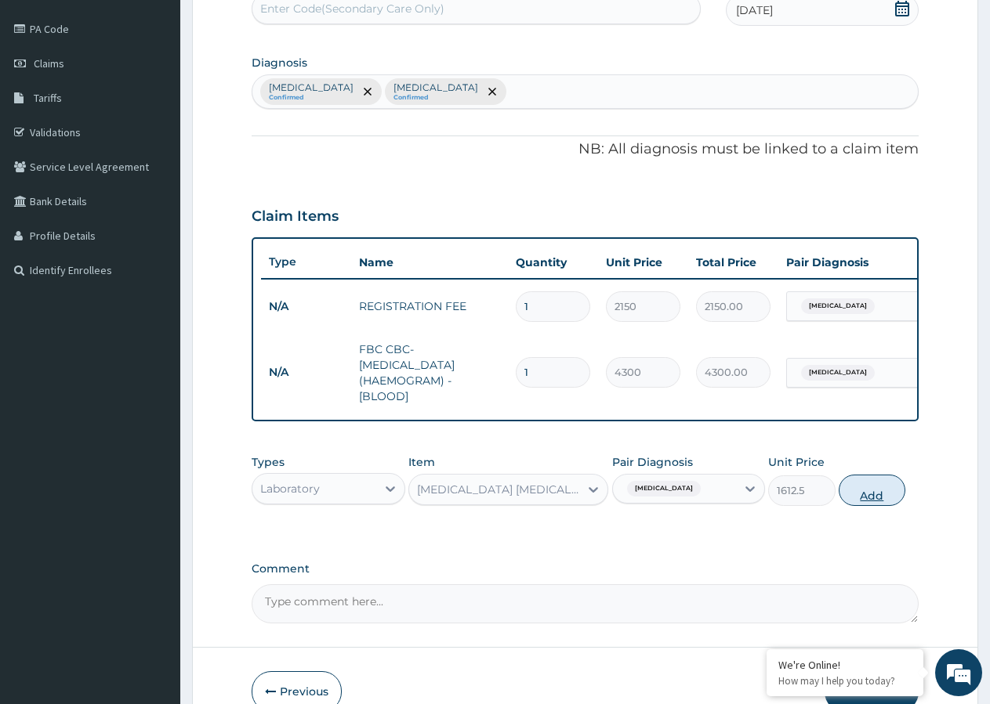
click at [872, 498] on button "Add" at bounding box center [871, 490] width 67 height 31
type input "0"
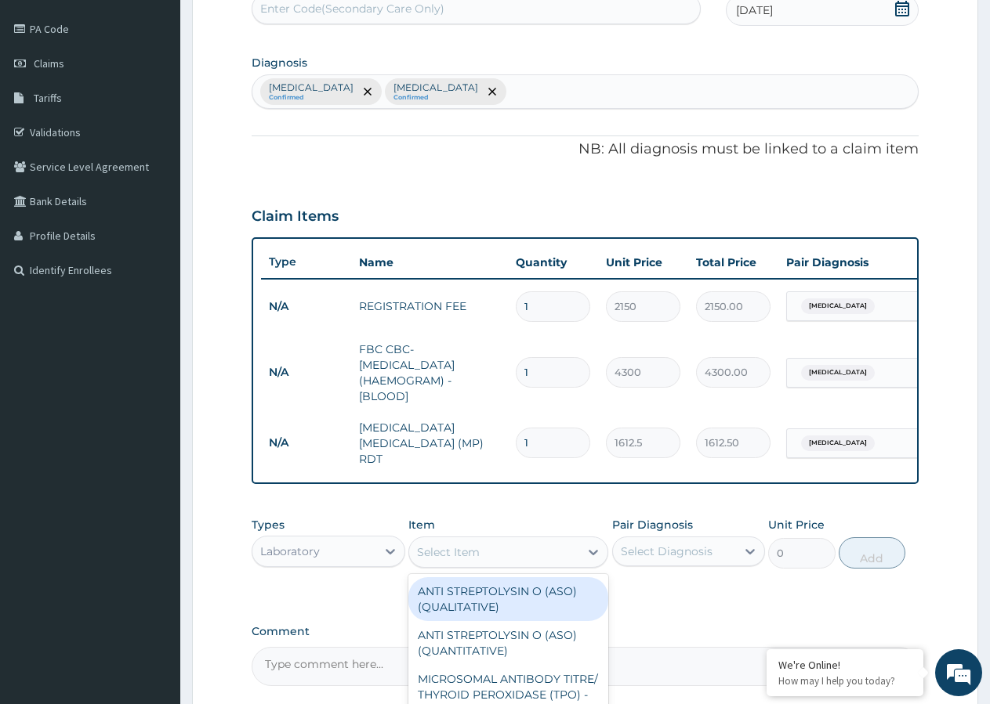
click at [487, 548] on div "Select Item" at bounding box center [494, 552] width 170 height 25
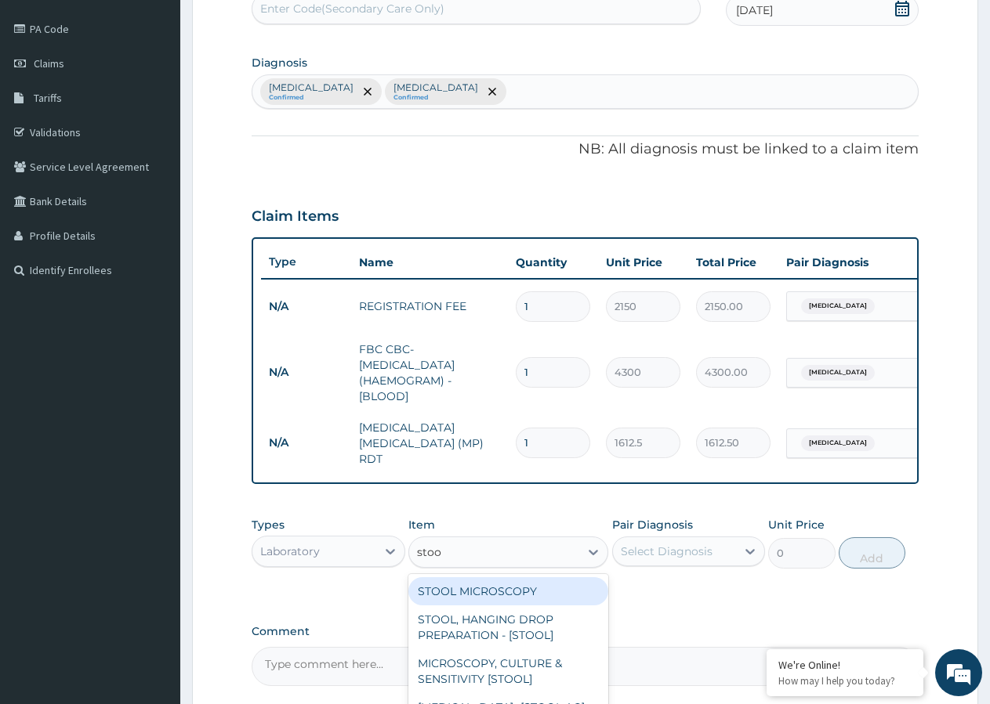
type input "stool"
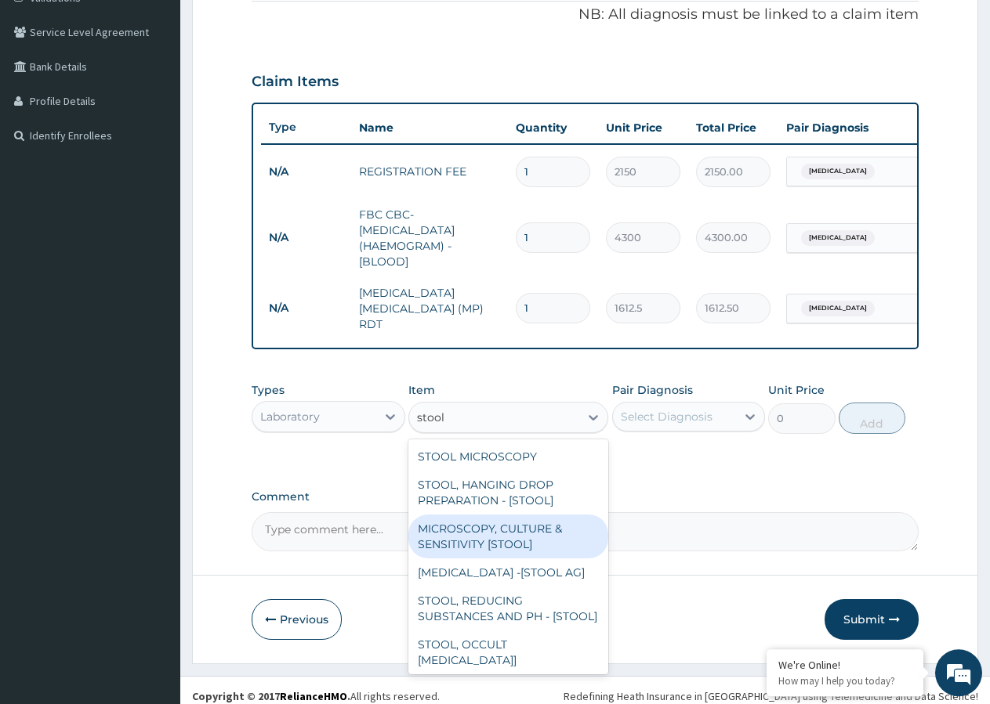
scroll to position [328, 0]
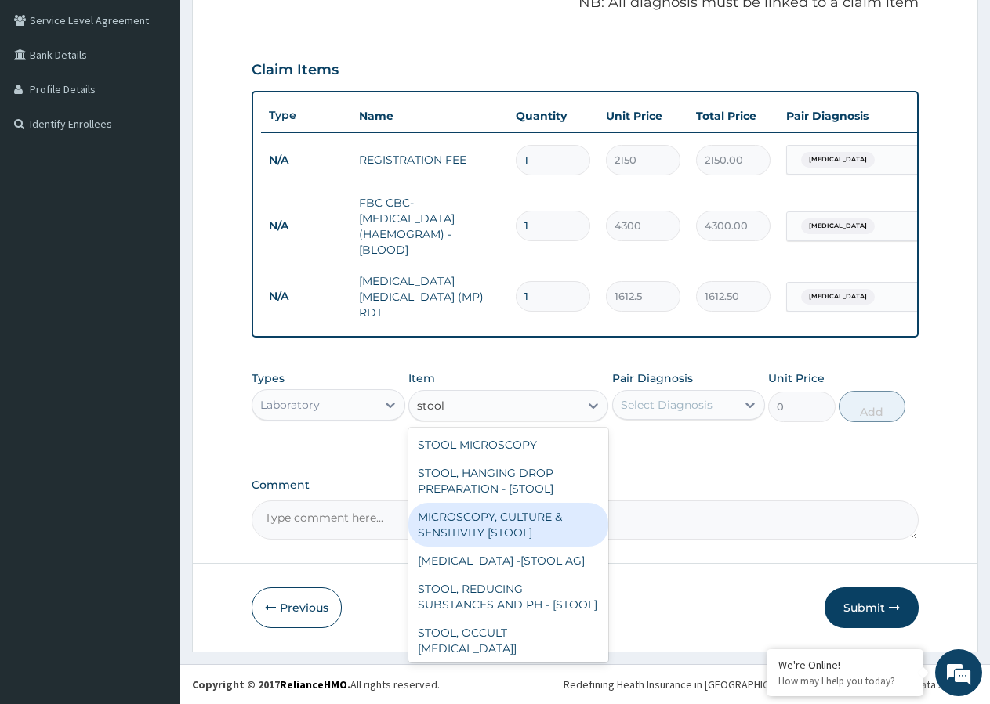
click at [476, 525] on div "MICROSCOPY, CULTURE & SENSITIVITY [STOOL]" at bounding box center [508, 525] width 200 height 44
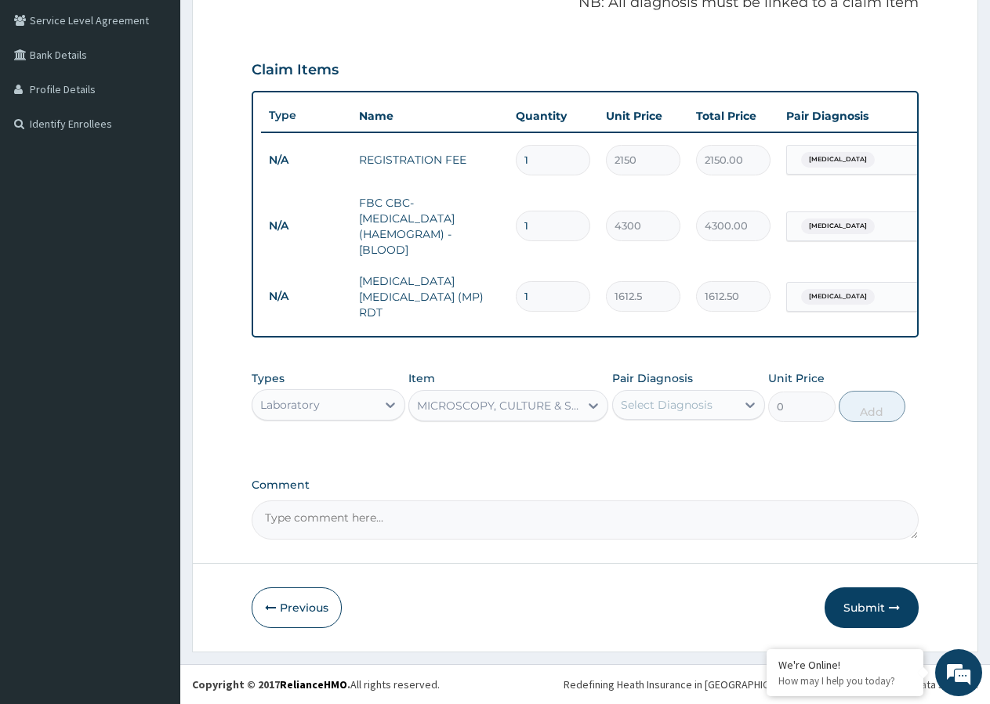
type input "4837.5"
click at [646, 399] on div "Select Diagnosis" at bounding box center [667, 405] width 92 height 16
click at [625, 478] on input "checkbox" at bounding box center [626, 476] width 10 height 10
checkbox input "true"
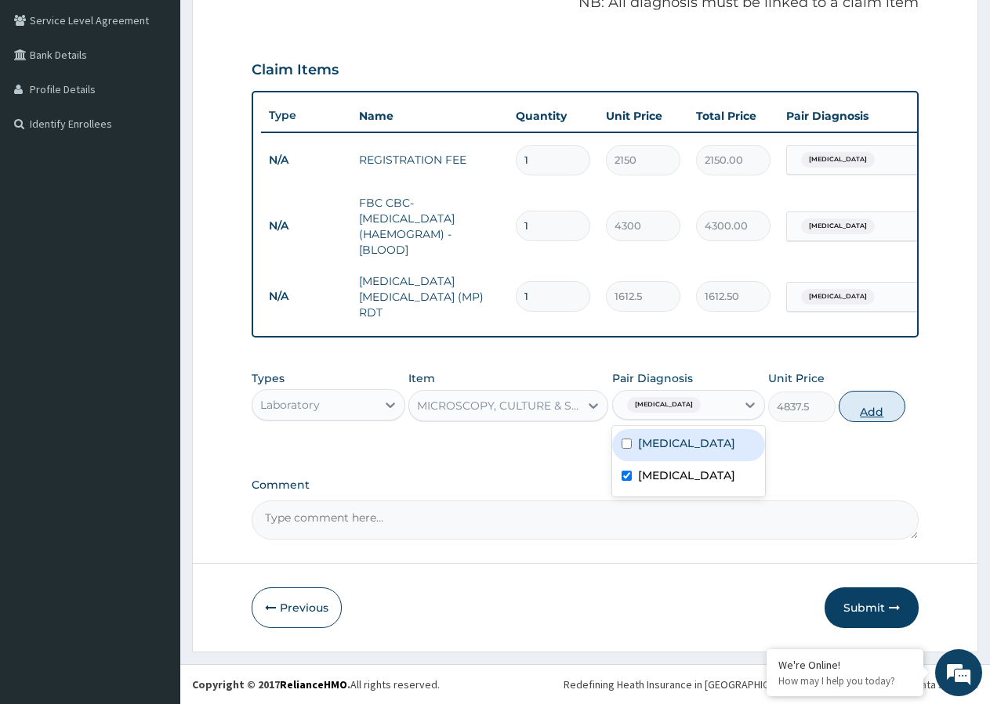
click at [868, 410] on button "Add" at bounding box center [871, 406] width 67 height 31
type input "0"
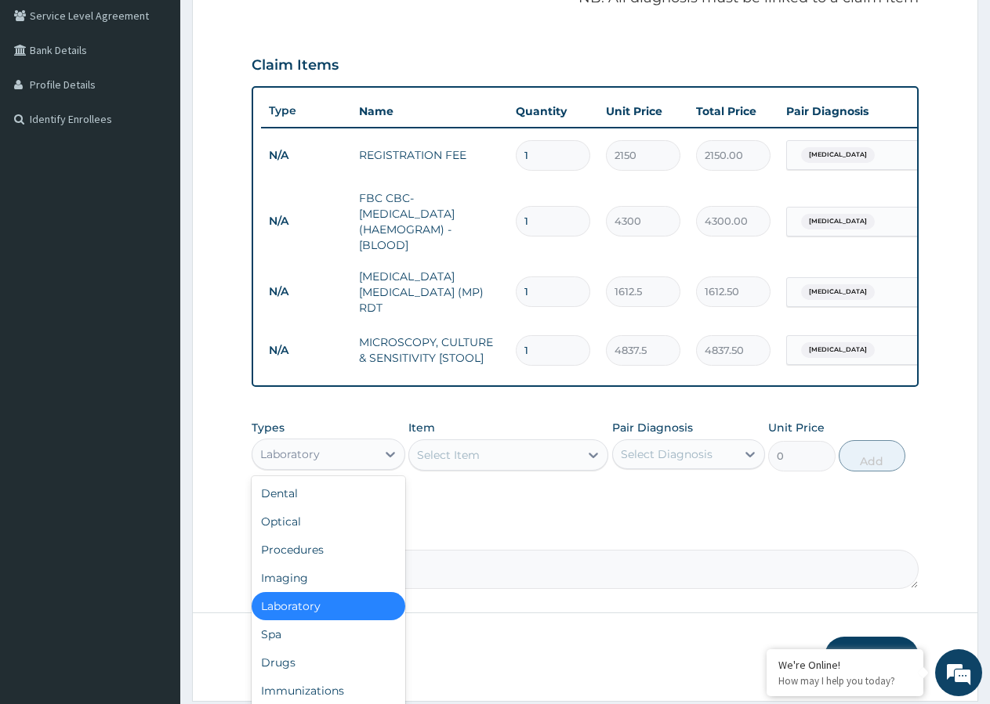
click at [338, 463] on div "Laboratory" at bounding box center [314, 454] width 124 height 25
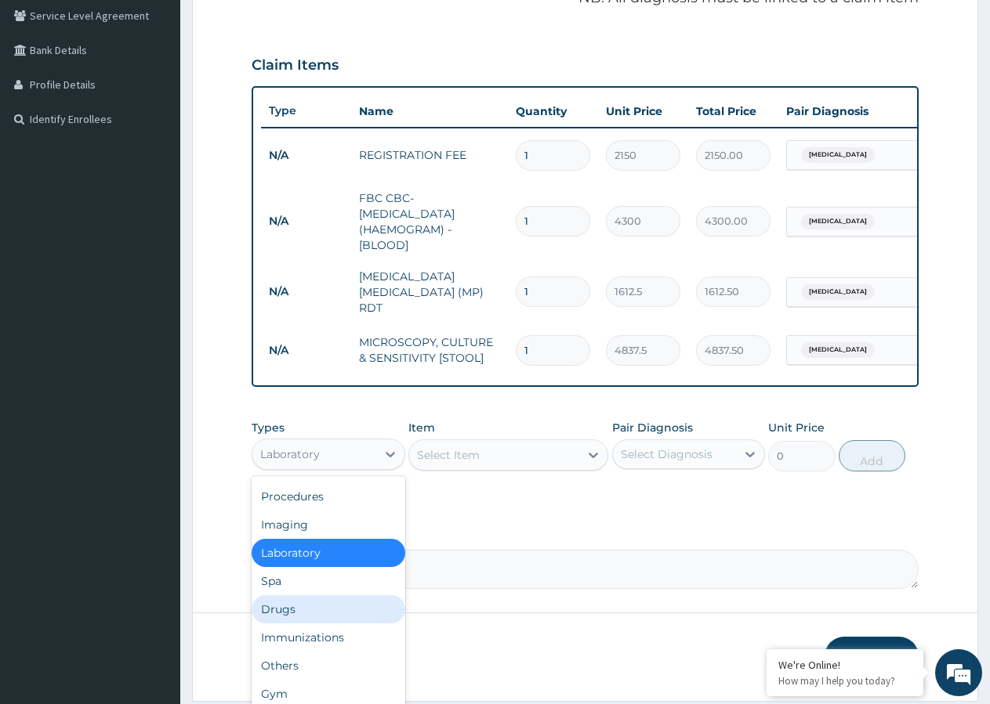
click at [308, 616] on div "Drugs" at bounding box center [329, 610] width 154 height 28
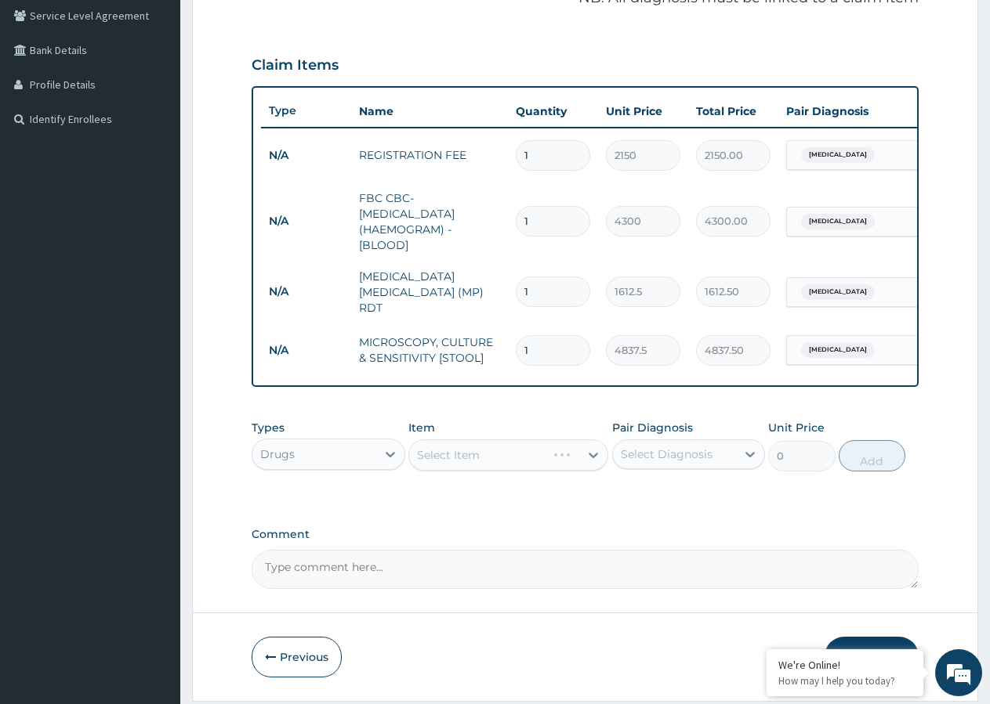
click at [495, 459] on div "Select Item" at bounding box center [508, 455] width 200 height 31
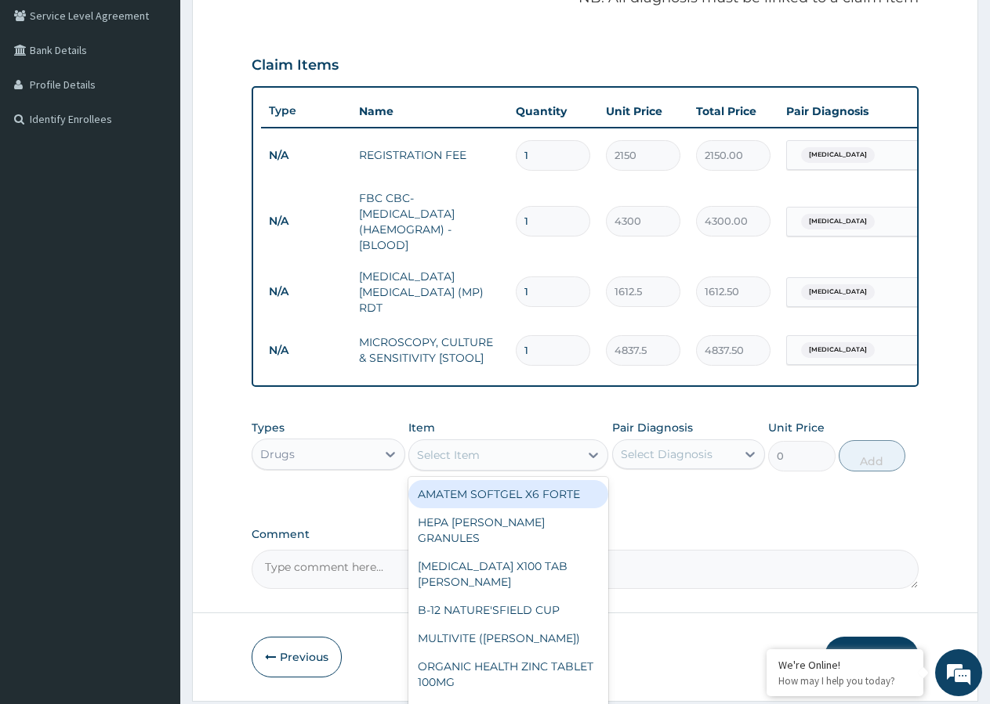
click at [540, 454] on div "Select Item" at bounding box center [494, 455] width 170 height 25
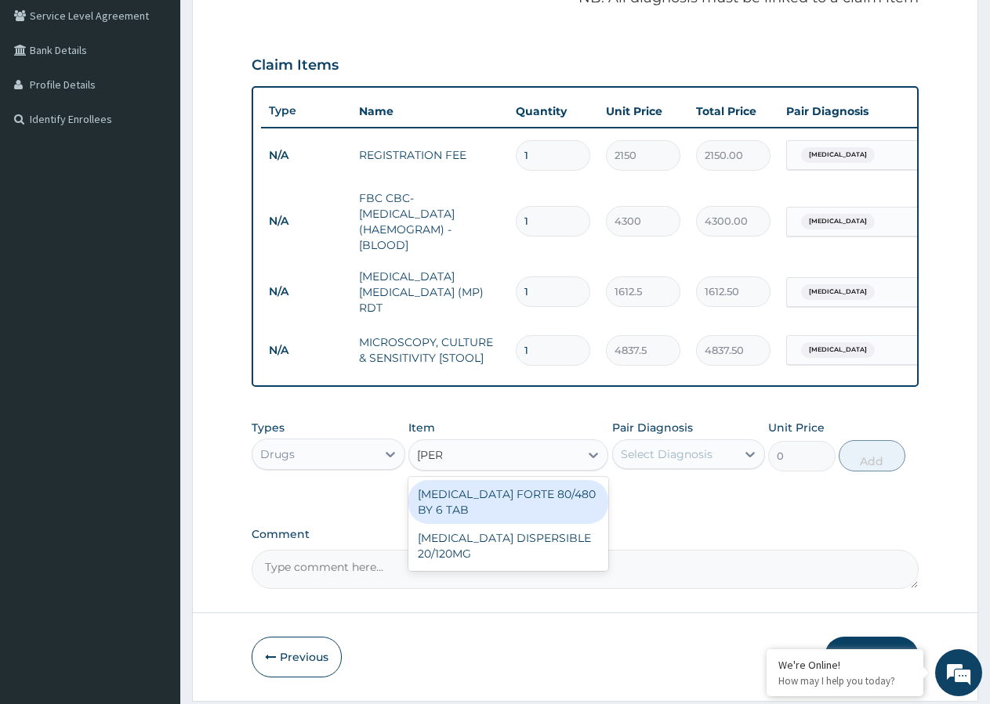
type input "coart"
click at [491, 498] on div "COARTEM FORTE 80/480 BY 6 TAB" at bounding box center [508, 502] width 200 height 44
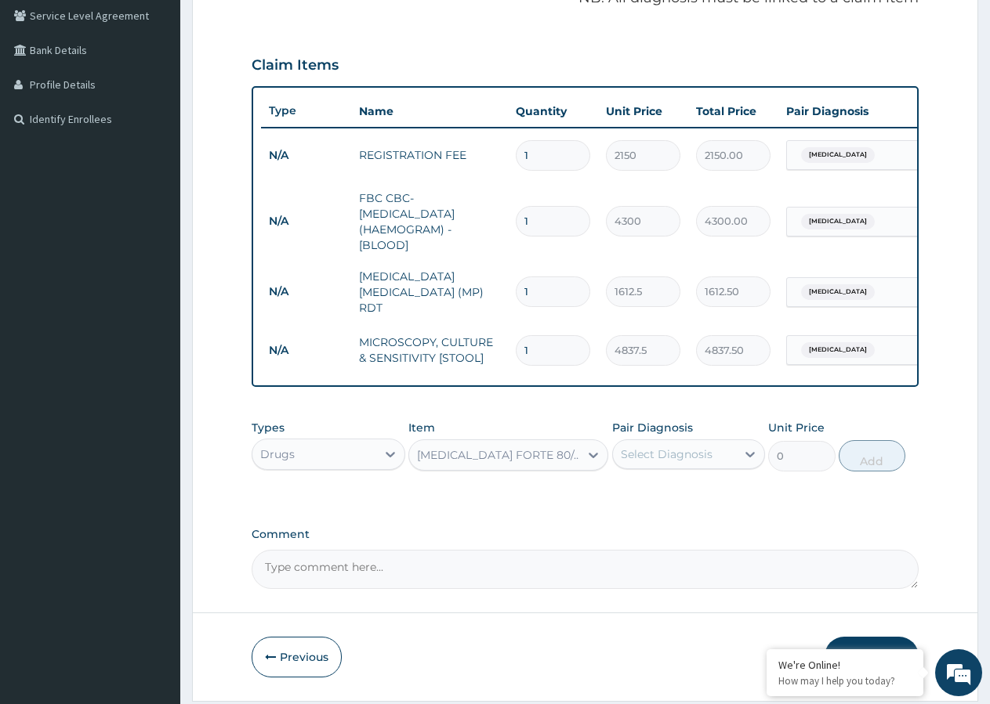
type input "449.35"
click at [636, 462] on div "Select Diagnosis" at bounding box center [667, 455] width 92 height 16
click at [624, 495] on input "checkbox" at bounding box center [626, 493] width 10 height 10
checkbox input "true"
click at [862, 464] on button "Add" at bounding box center [871, 455] width 67 height 31
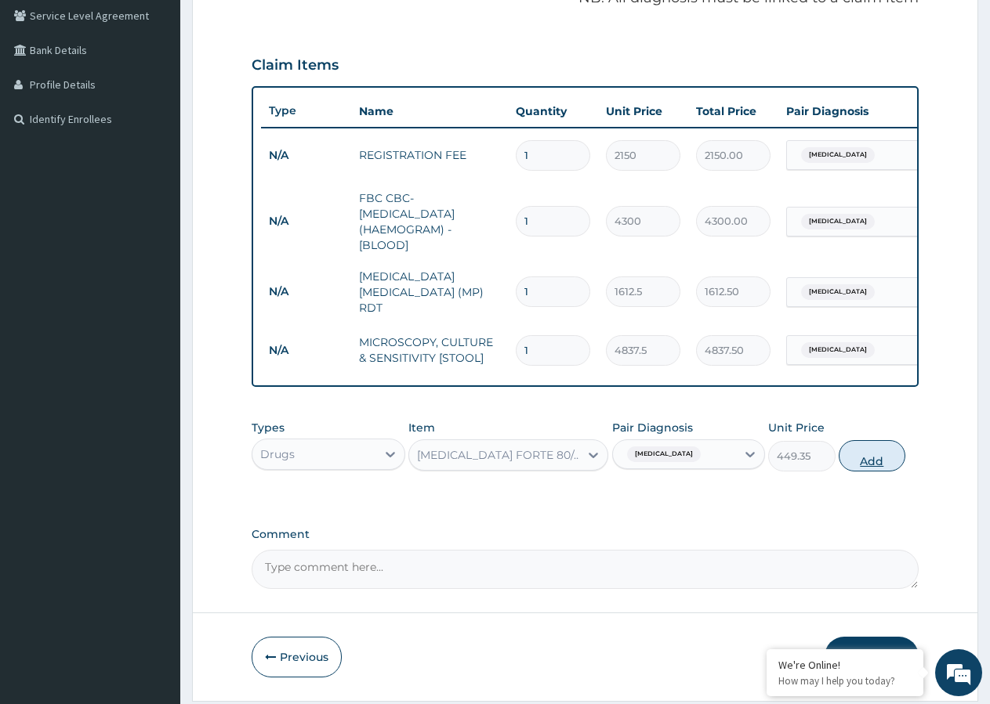
type input "0"
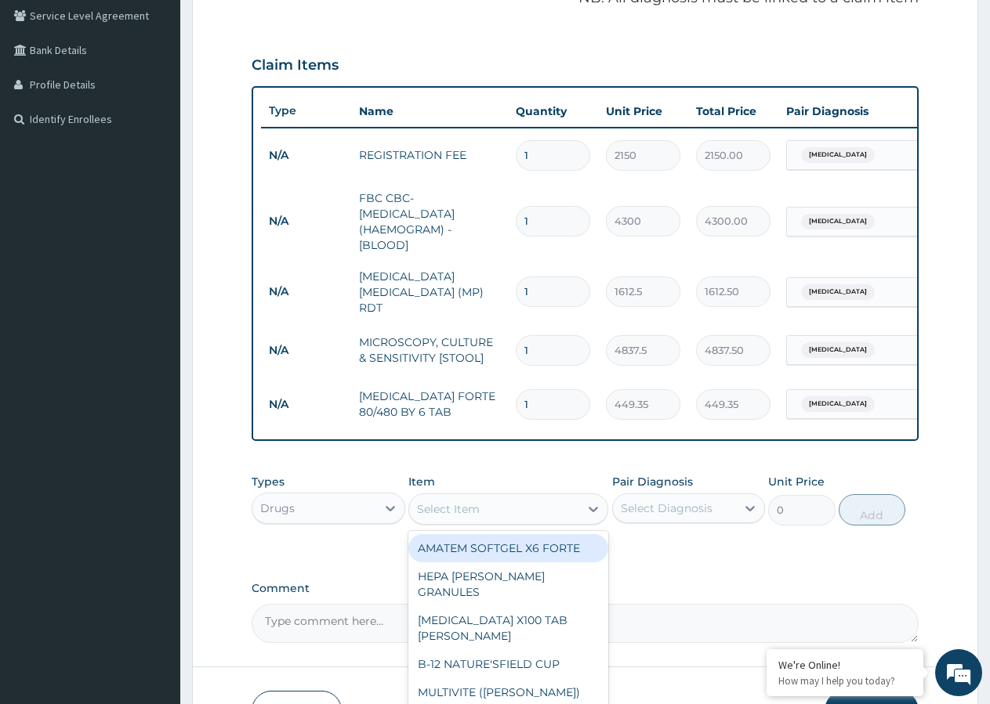
click at [476, 512] on div "Select Item" at bounding box center [448, 509] width 63 height 16
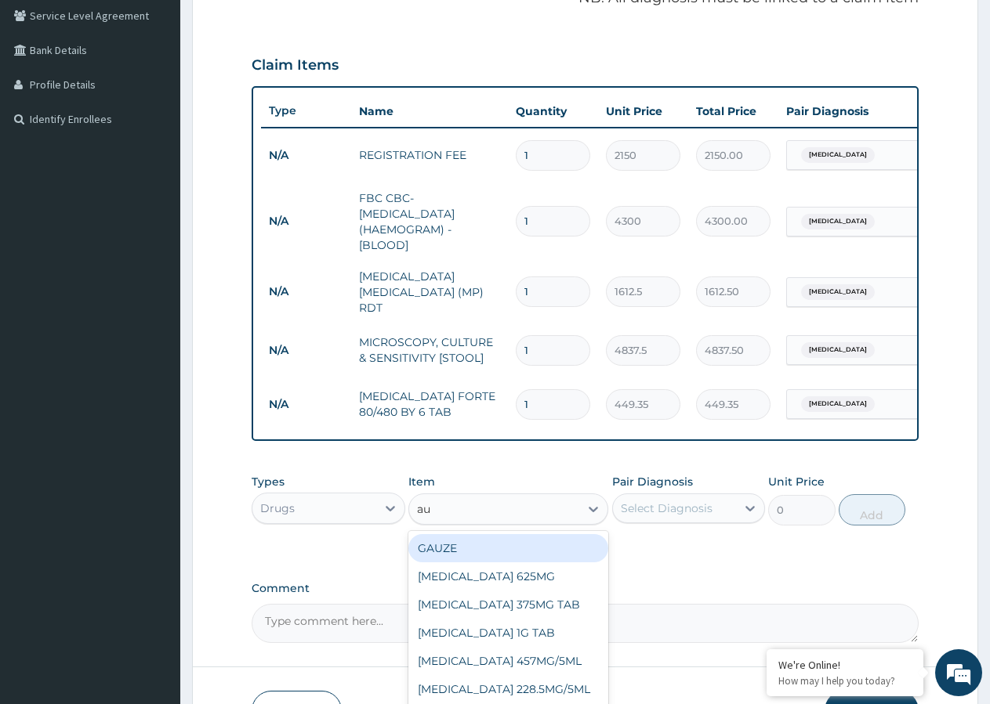
type input "aug"
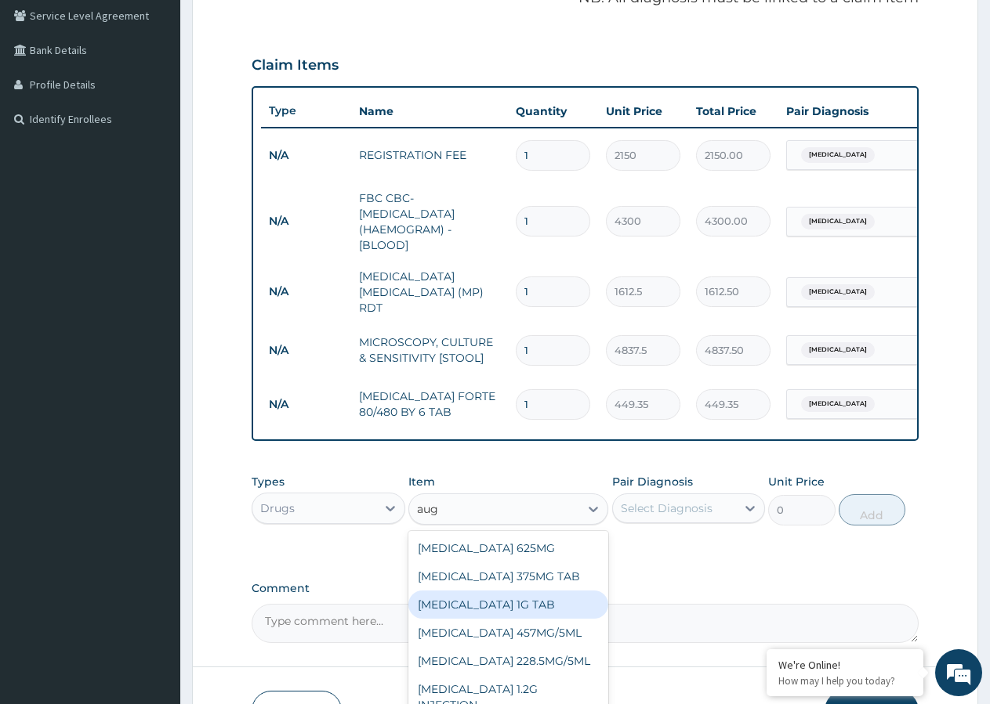
click at [491, 606] on div "AUGMENTIN 1G TAB" at bounding box center [508, 605] width 200 height 28
type input "1478.125"
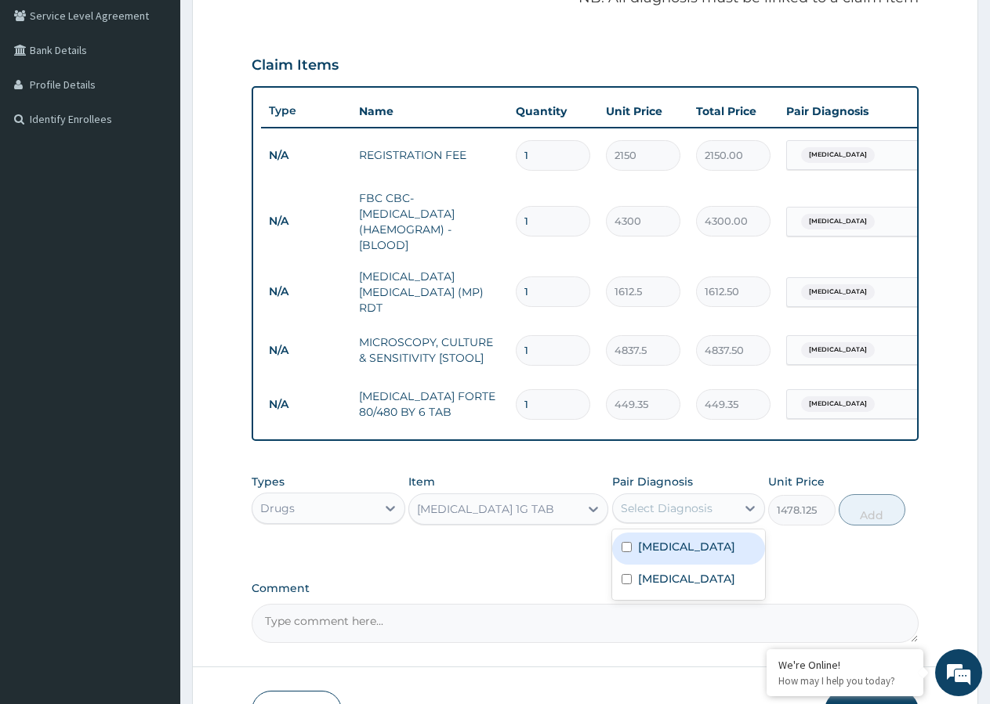
click at [648, 513] on div "Select Diagnosis" at bounding box center [667, 509] width 92 height 16
click at [628, 585] on input "checkbox" at bounding box center [626, 579] width 10 height 10
checkbox input "true"
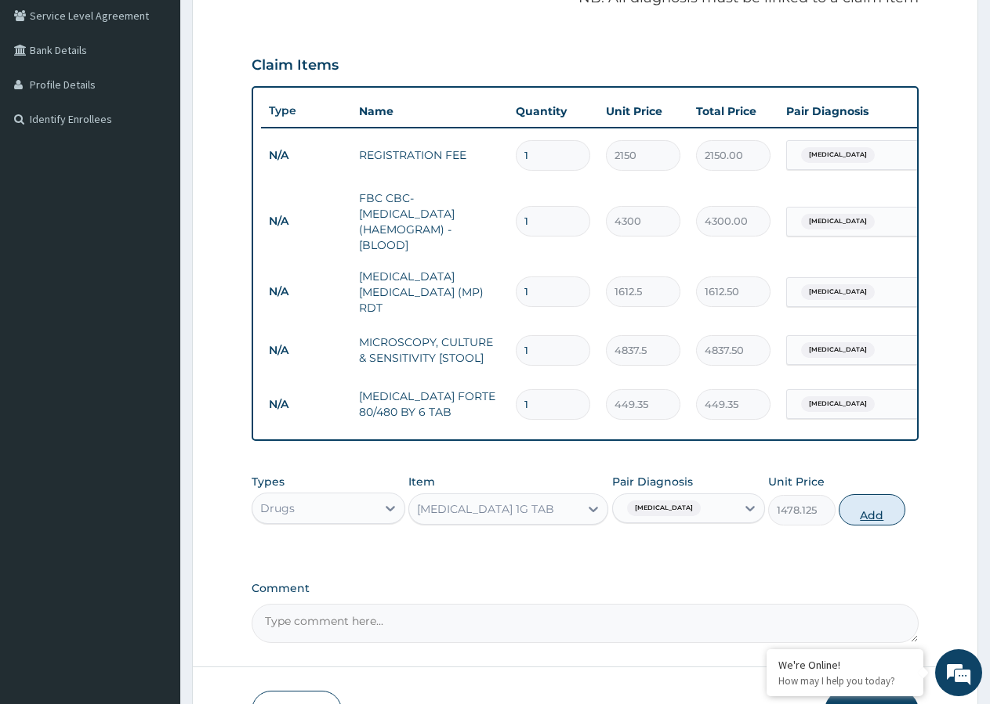
click at [853, 518] on button "Add" at bounding box center [871, 509] width 67 height 31
type input "0"
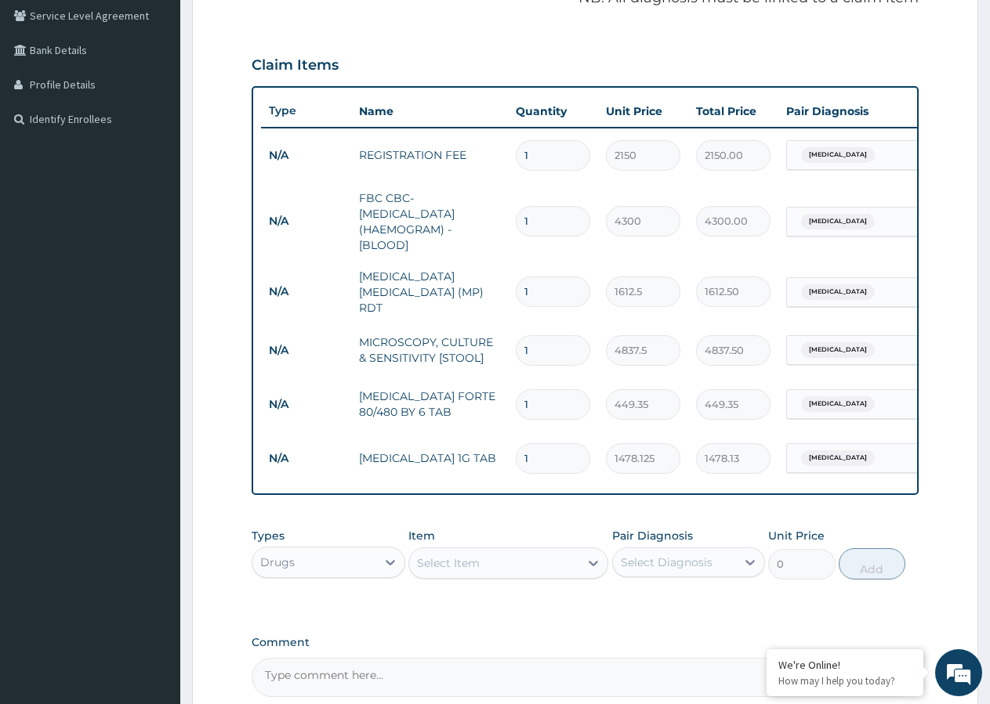
type input "10"
type input "14781.25"
type input "10"
click at [443, 571] on div "Select Item" at bounding box center [448, 564] width 63 height 16
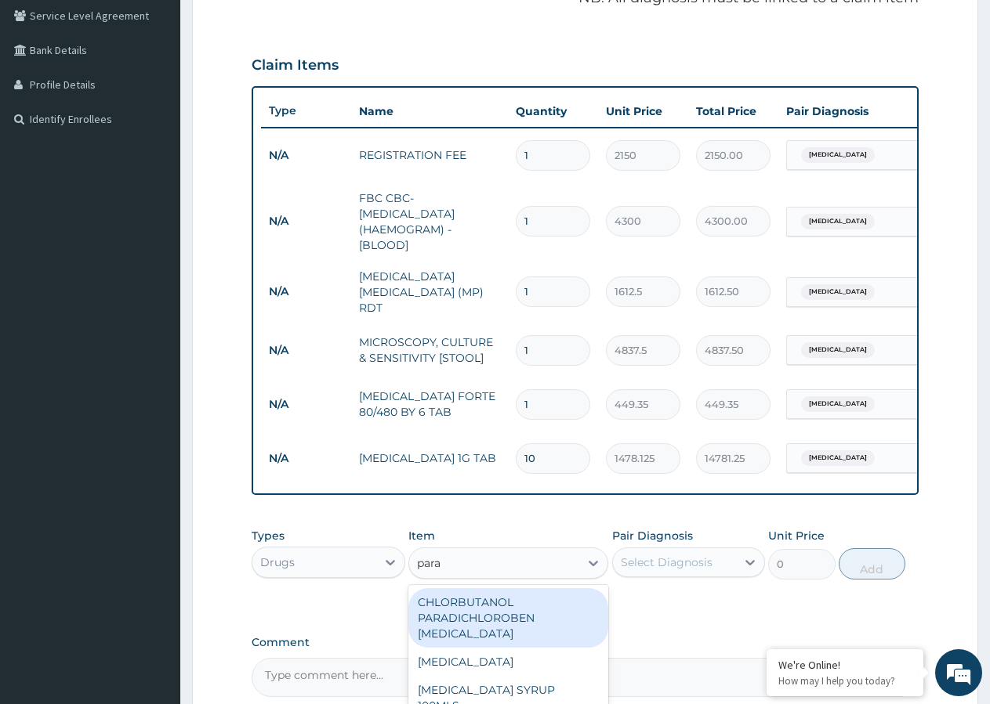
type input "parac"
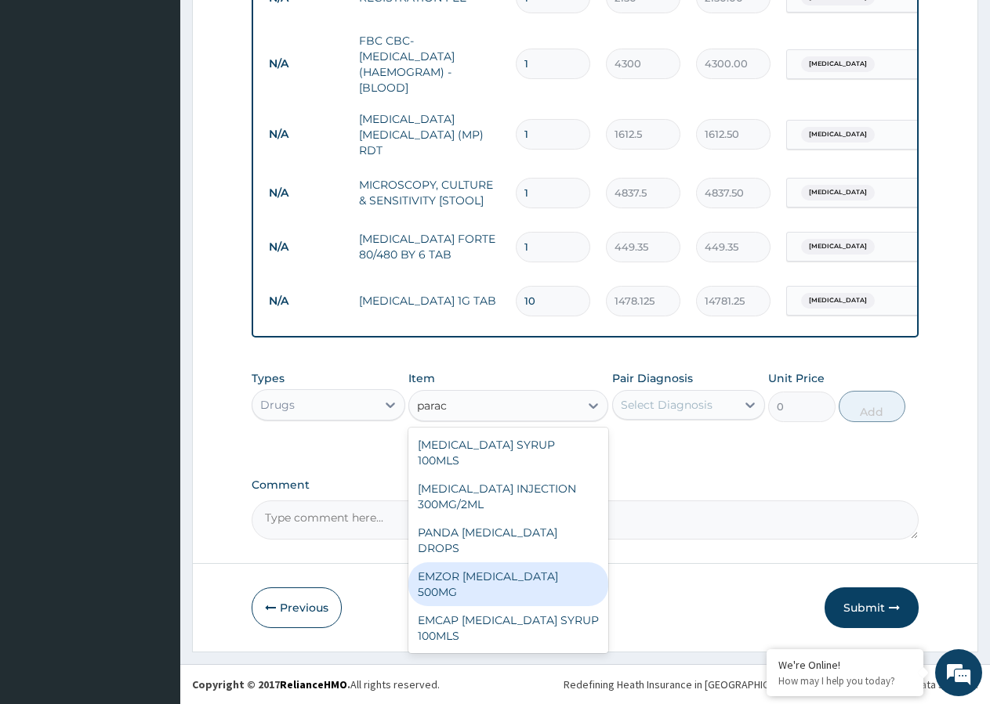
click at [460, 563] on div "EMZOR PARACETAMOL 500MG" at bounding box center [508, 585] width 200 height 44
type input "23.65"
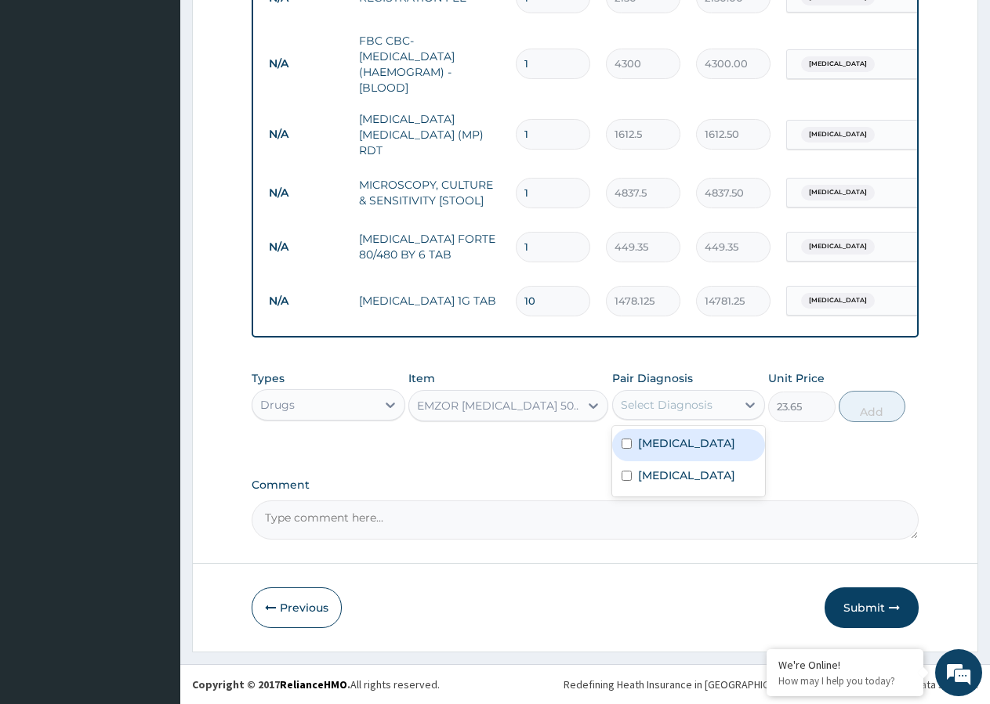
click at [641, 407] on div "Select Diagnosis" at bounding box center [667, 405] width 92 height 16
click at [628, 476] on input "checkbox" at bounding box center [626, 476] width 10 height 10
checkbox input "true"
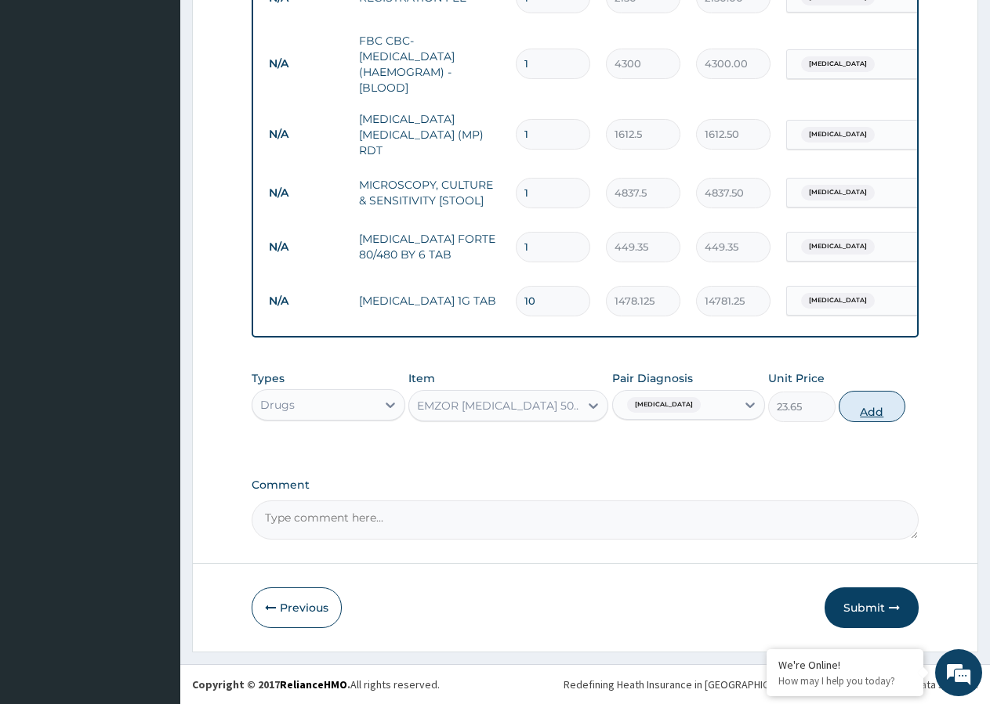
click at [859, 407] on button "Add" at bounding box center [871, 406] width 67 height 31
type input "0"
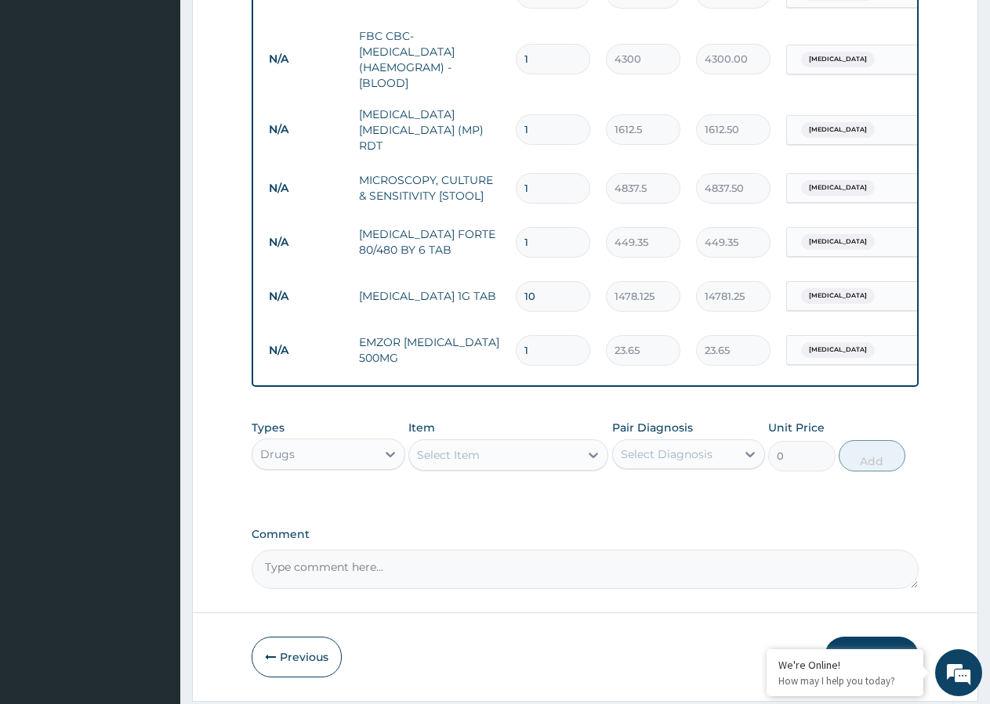
type input "0.00"
type input "2"
type input "47.30"
type input "20"
type input "473.00"
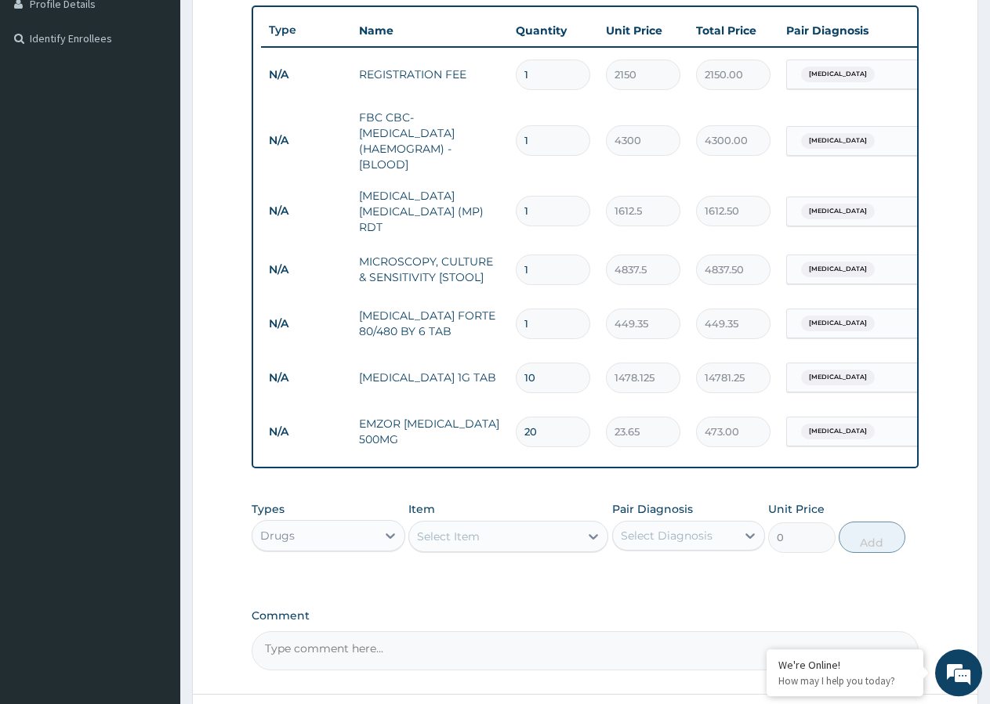
scroll to position [544, 0]
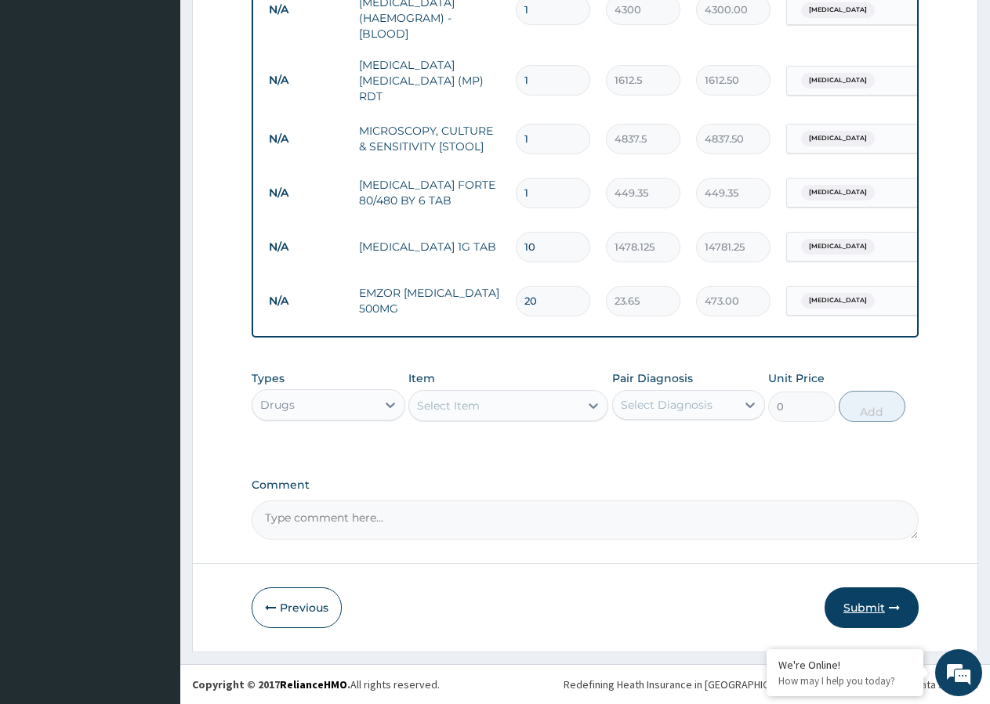
type input "20"
click at [857, 603] on button "Submit" at bounding box center [871, 608] width 94 height 41
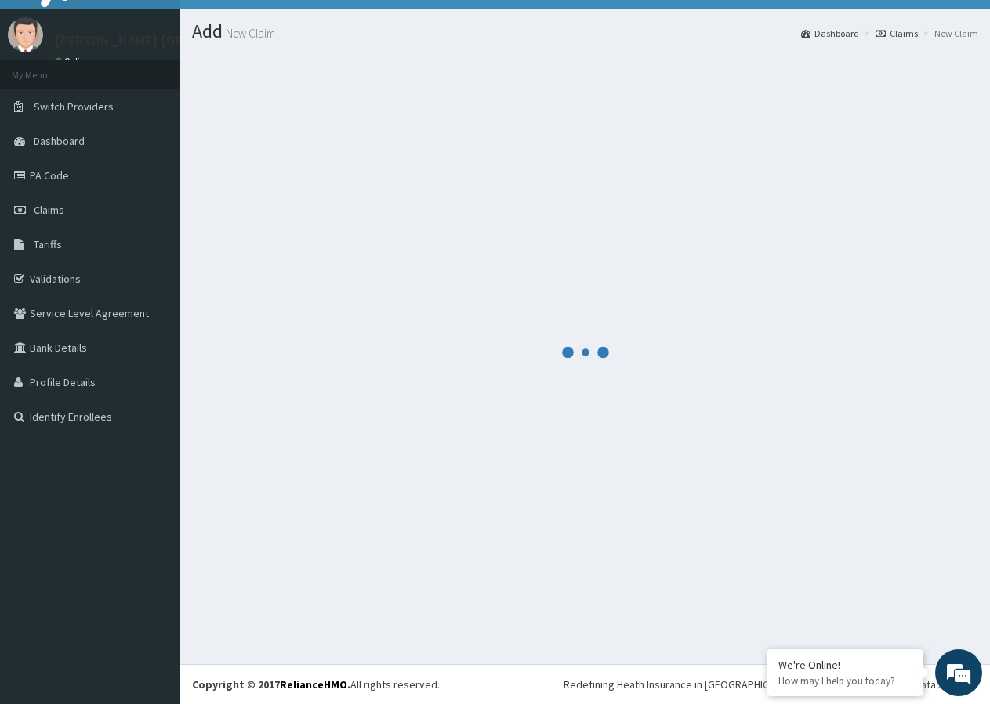
scroll to position [30, 0]
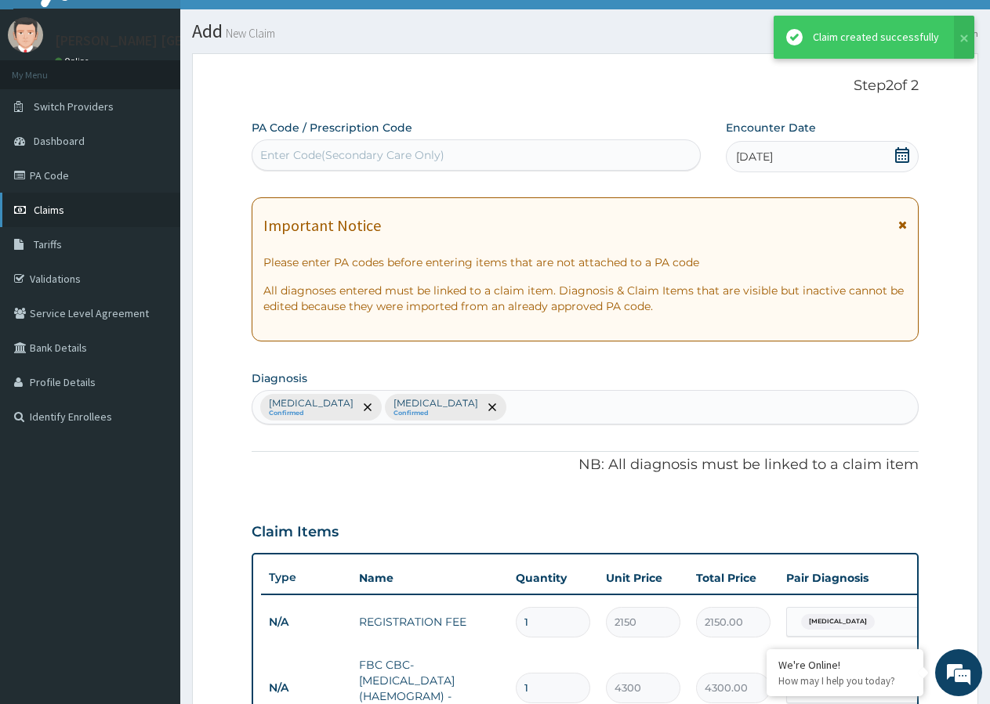
click at [86, 211] on link "Claims" at bounding box center [90, 210] width 180 height 34
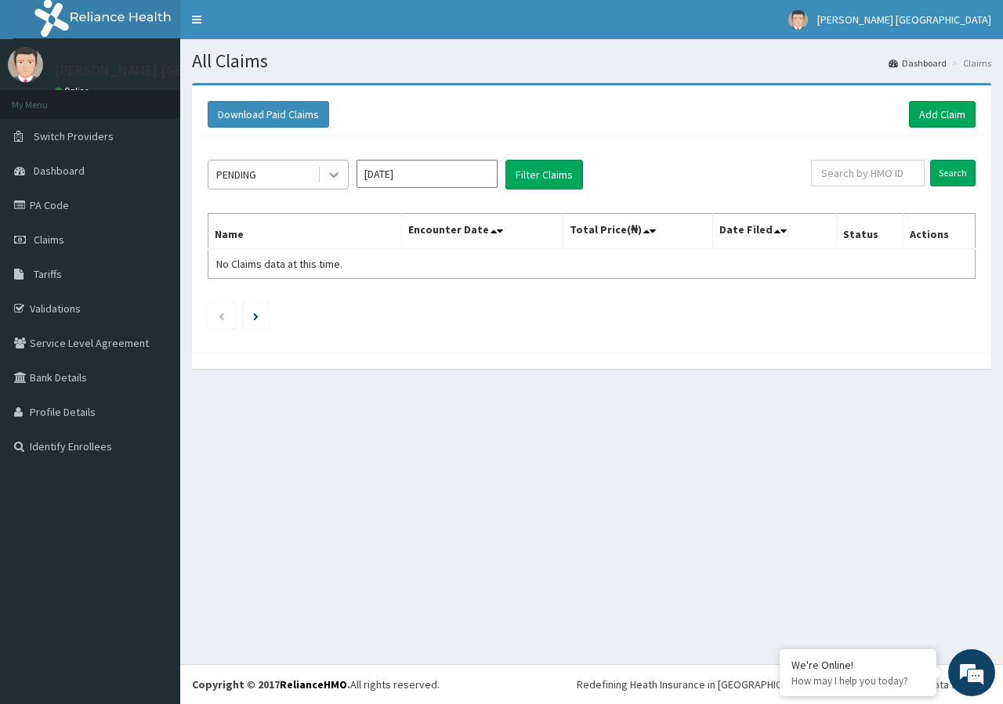
click at [329, 174] on icon at bounding box center [334, 175] width 16 height 16
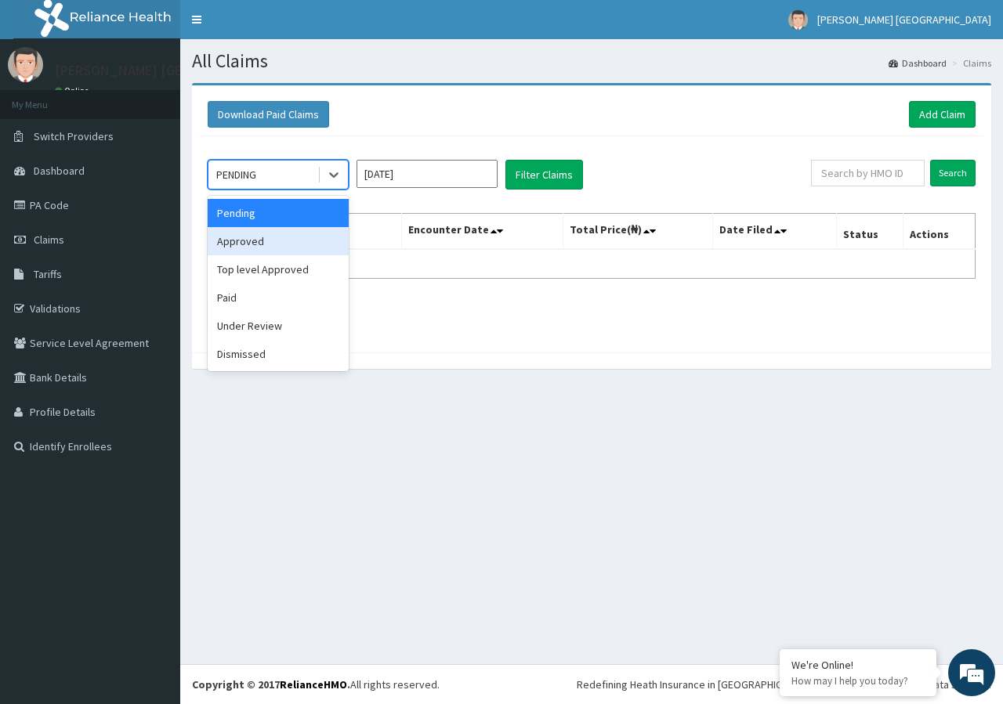
click at [262, 240] on div "Approved" at bounding box center [278, 241] width 141 height 28
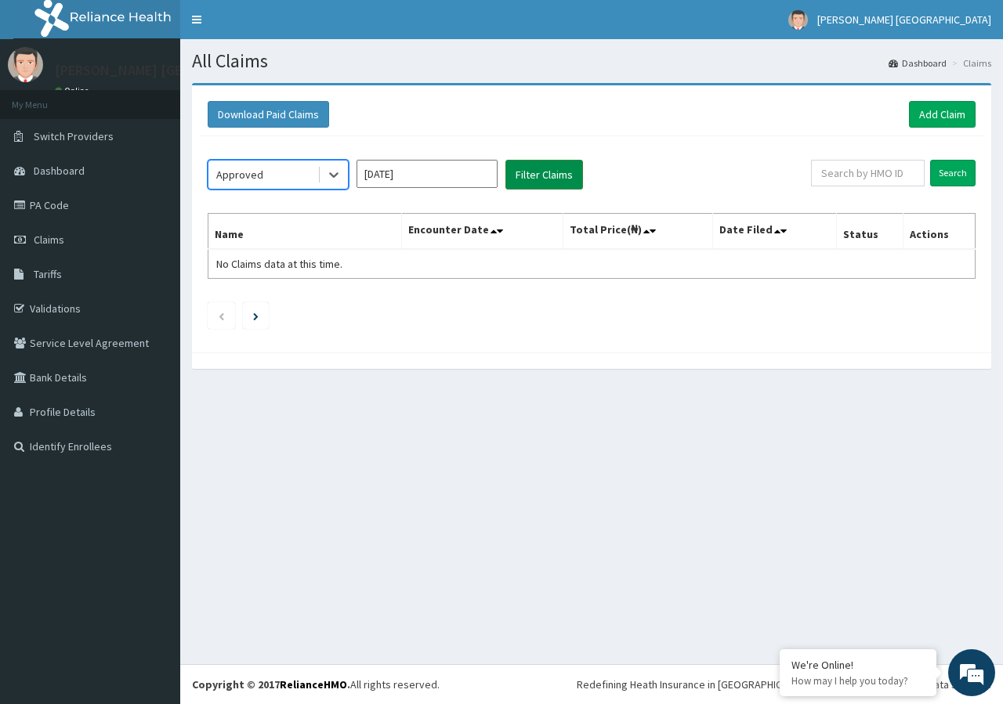
click at [562, 180] on button "Filter Claims" at bounding box center [544, 175] width 78 height 30
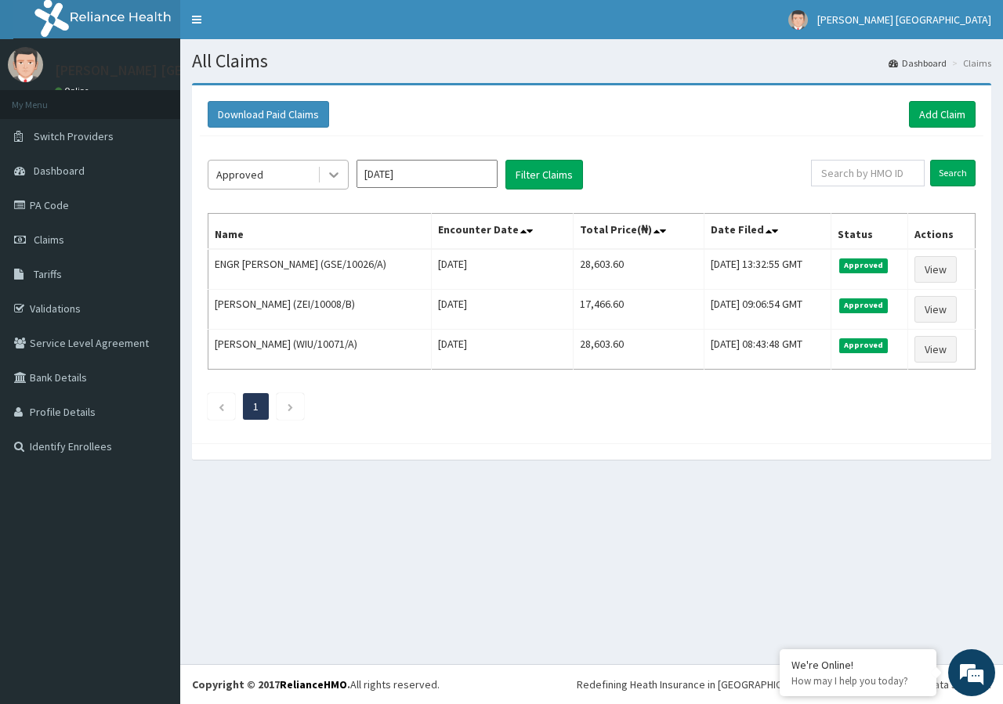
click at [338, 172] on icon at bounding box center [334, 175] width 16 height 16
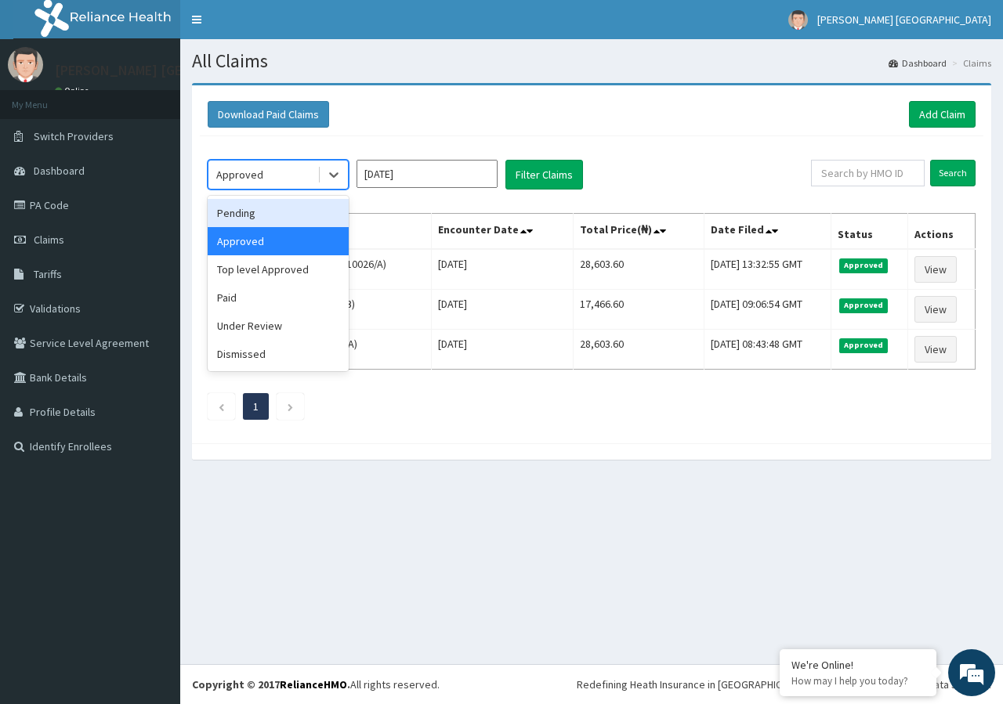
click at [288, 212] on div "Pending" at bounding box center [278, 213] width 141 height 28
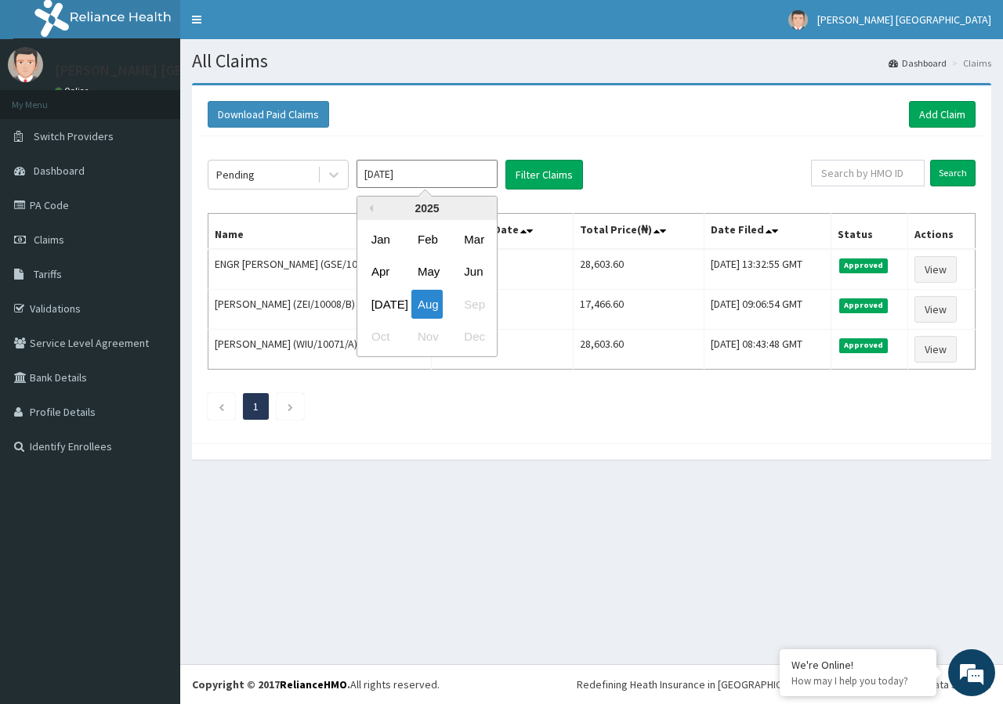
click at [463, 179] on input "[DATE]" at bounding box center [427, 174] width 141 height 28
click at [310, 175] on div "Pending" at bounding box center [262, 174] width 109 height 25
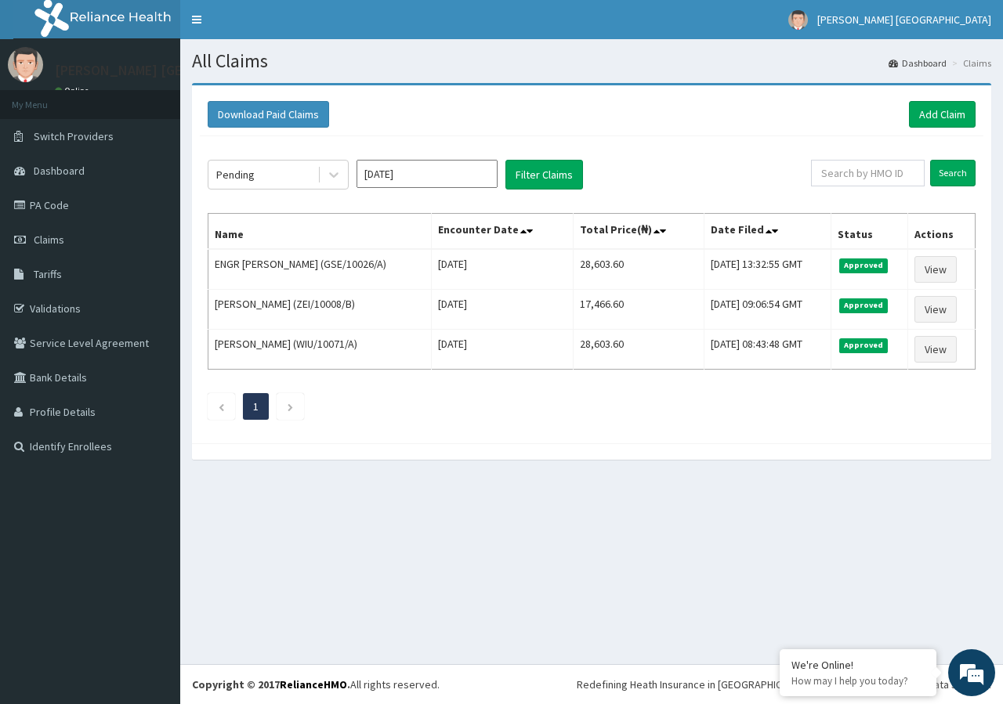
click at [294, 436] on div "Download Paid Claims Add Claim × Note you can only download claims within a max…" at bounding box center [591, 264] width 799 height 358
